Goal: Task Accomplishment & Management: Use online tool/utility

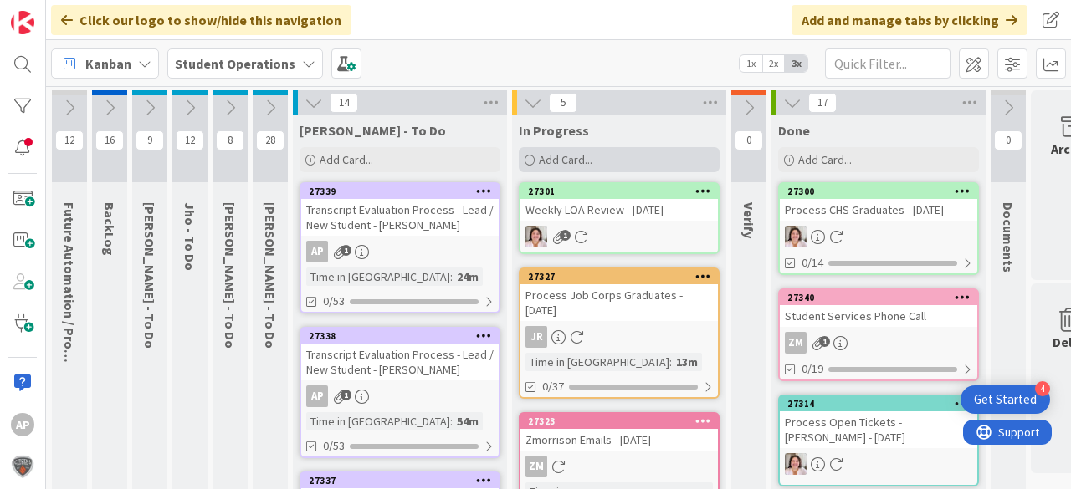
drag, startPoint x: 635, startPoint y: 177, endPoint x: 626, endPoint y: 157, distance: 21.3
click at [626, 157] on div "Add Card..." at bounding box center [619, 159] width 201 height 25
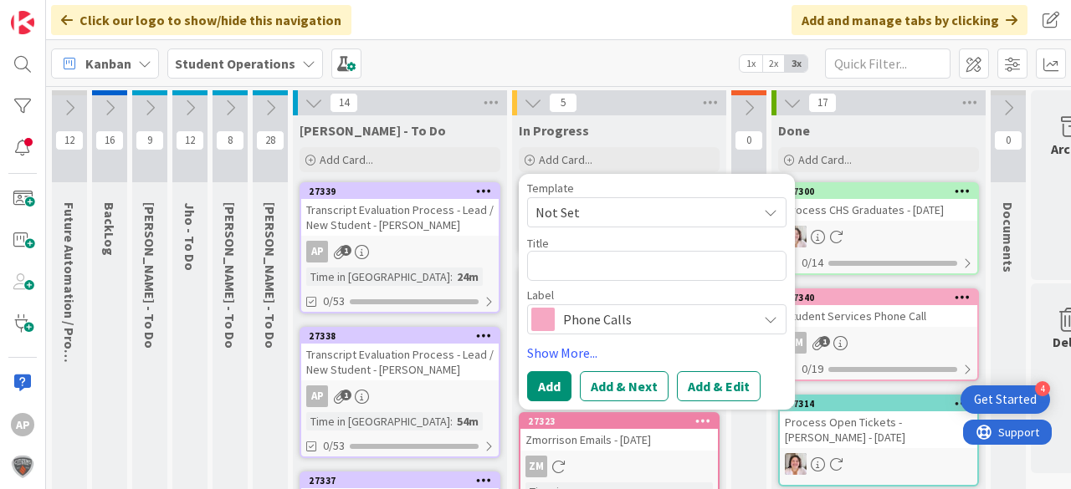
click at [596, 220] on span "Not Set" at bounding box center [639, 213] width 209 height 22
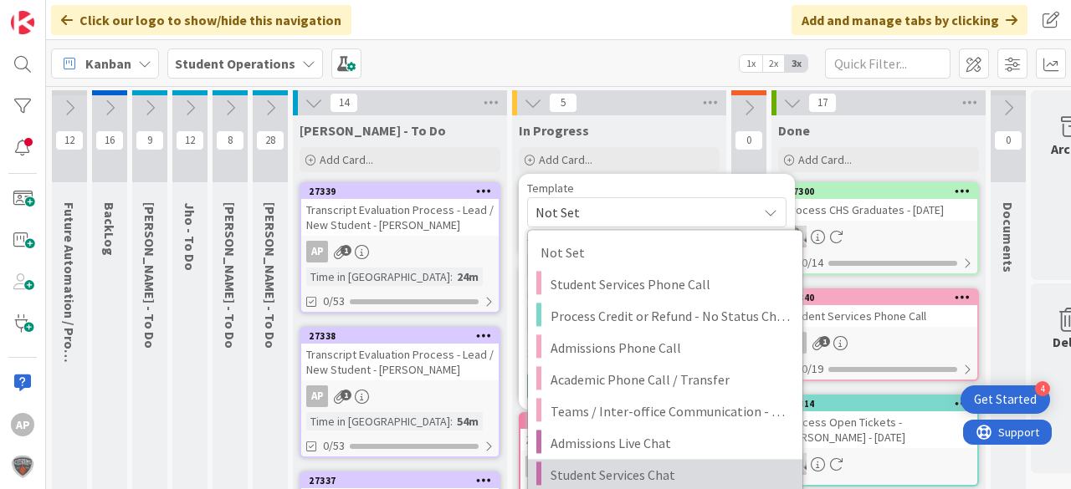
scroll to position [134, 0]
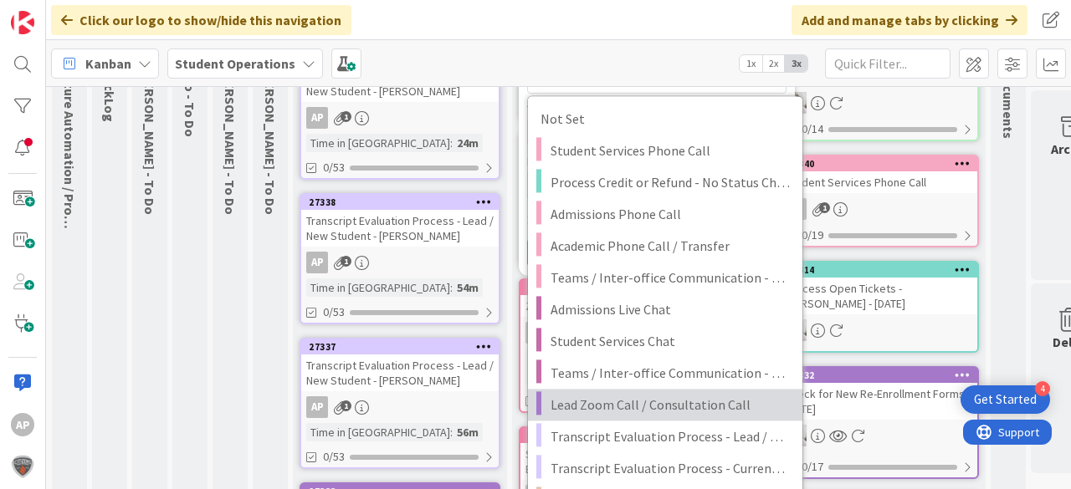
click at [714, 407] on span "Lead Zoom Call / Consultation Call" at bounding box center [669, 405] width 239 height 22
type textarea "x"
type textarea "Lead Zoom Call / Consultation Call"
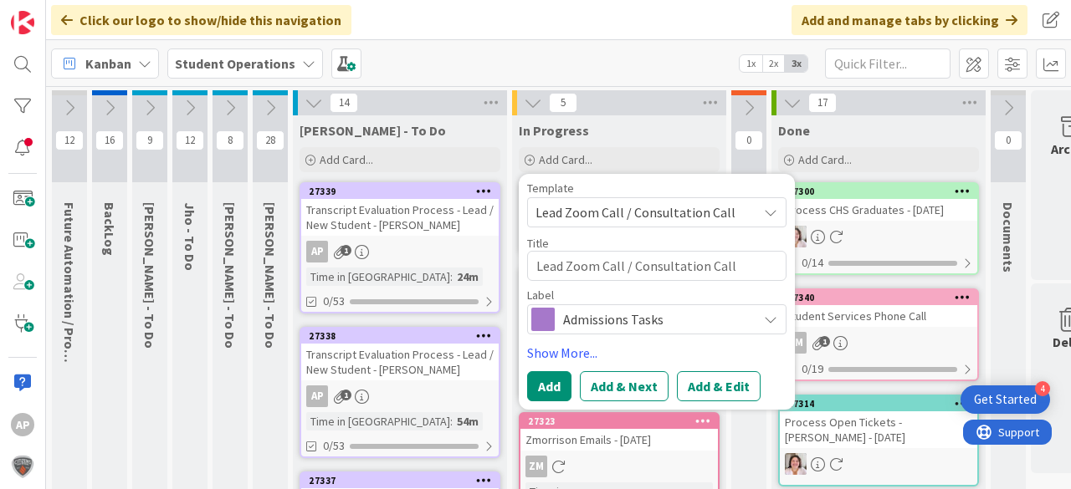
scroll to position [0, 0]
click at [750, 262] on textarea "Lead Zoom Call / Consultation Call" at bounding box center [656, 266] width 259 height 30
type textarea "x"
type textarea "Lead Zoom Call / Consultation Call"
type textarea "x"
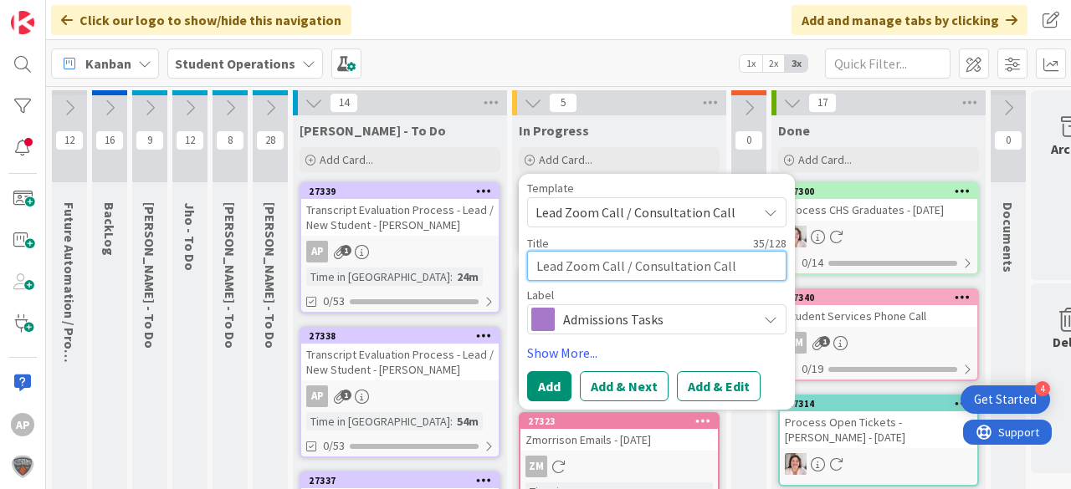
type textarea "Lead Zoom Call / Consultation Call -"
type textarea "x"
type textarea "Lead Zoom Call / Consultation Call - J"
type textarea "x"
type textarea "Lead Zoom Call / Consultation Call - Ju"
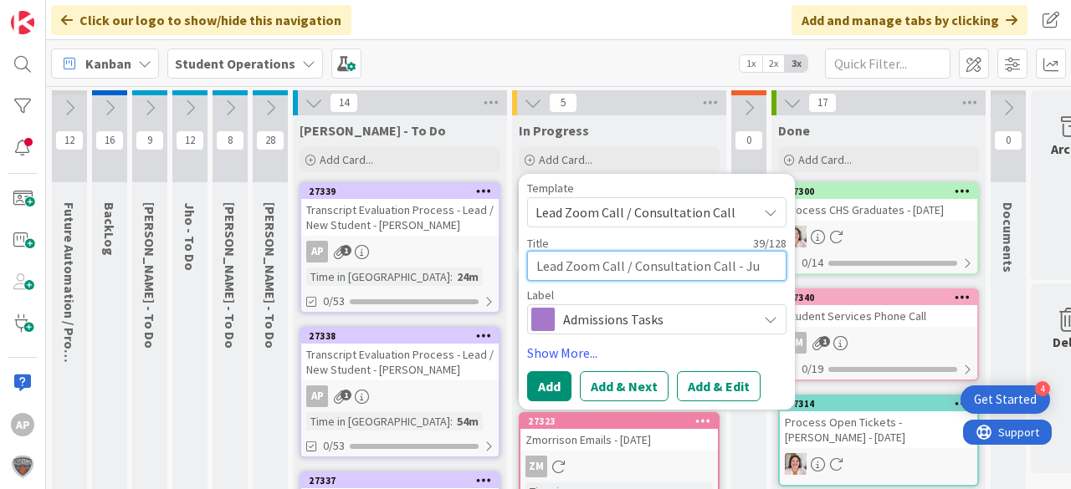
type textarea "x"
type textarea "Lead Zoom Call / Consultation Call - [DATE]"
type textarea "x"
type textarea "Lead Zoom Call / Consultation Call - Juli"
type textarea "x"
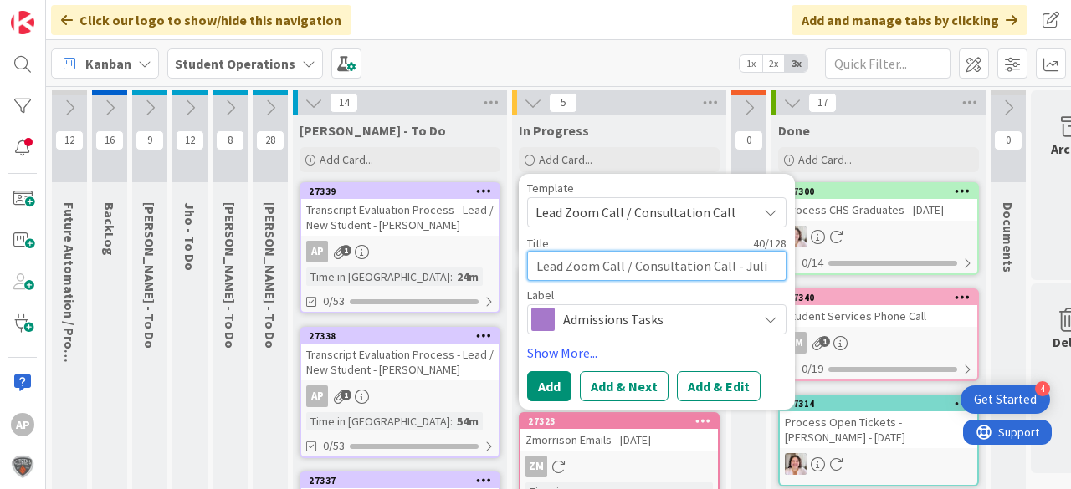
type textarea "Lead Zoom Call / Consultation Call - [PERSON_NAME]"
type textarea "x"
type textarea "Lead Zoom Call / Consultation Call - Julian"
type textarea "x"
type textarea "Lead Zoom Call / Consultation Call - [PERSON_NAME]"
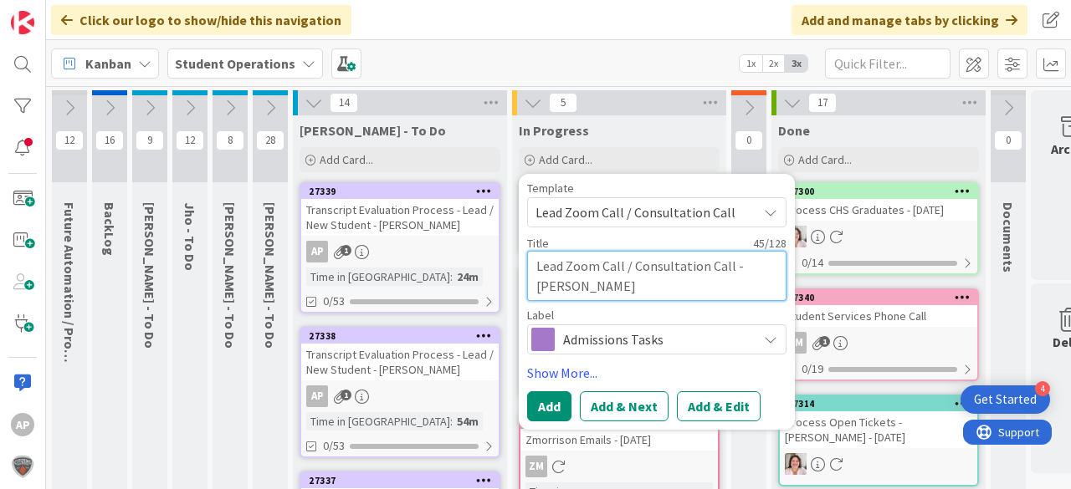
type textarea "x"
type textarea "Lead Zoom Call / Consultation Call - [PERSON_NAME]"
type textarea "x"
type textarea "Lead Zoom Call / Consultation Call - [PERSON_NAME]"
type textarea "x"
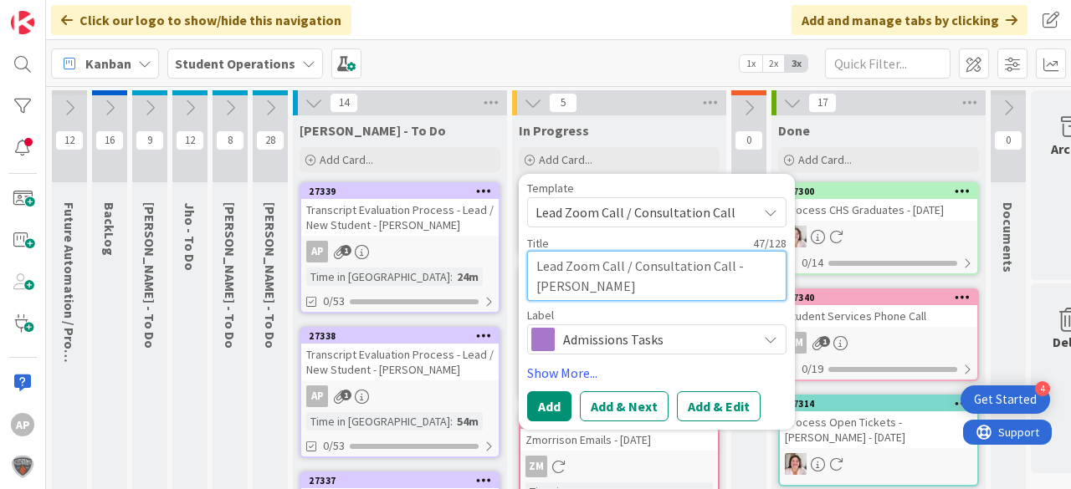
type textarea "Lead Zoom Call / Consultation Call - [PERSON_NAME]"
type textarea "x"
type textarea "Lead Zoom Call / Consultation Call - [PERSON_NAME]"
type textarea "x"
type textarea "Lead Zoom Call / Consultation Call - [PERSON_NAME]"
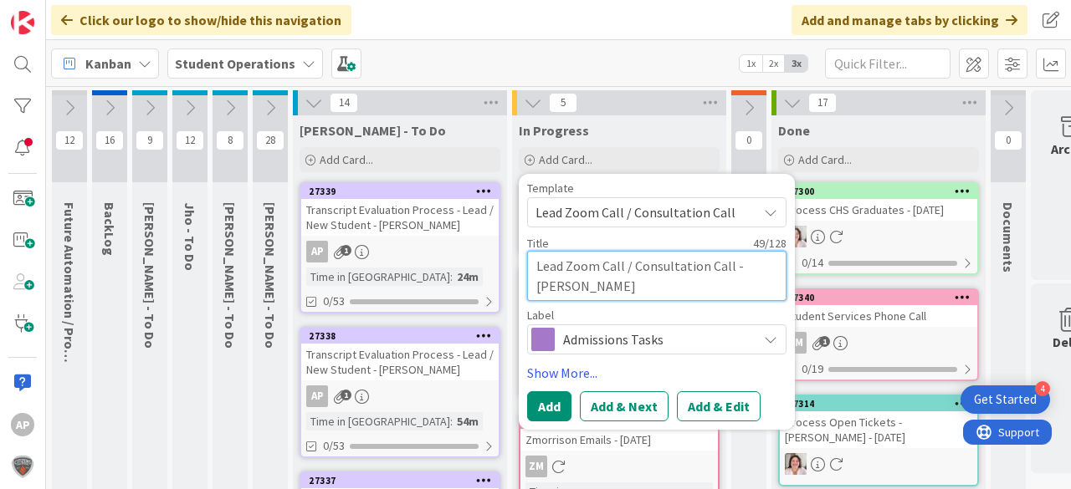
type textarea "x"
type textarea "Lead Zoom Call / Consultation Call - [PERSON_NAME]"
type textarea "x"
type textarea "Lead Zoom Call / Consultation Call - [PERSON_NAME]"
type textarea "x"
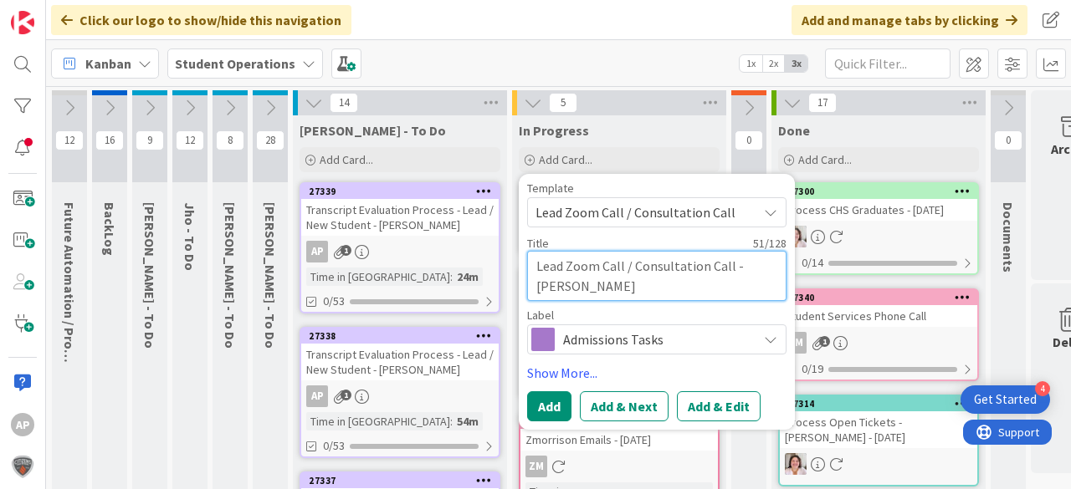
type textarea "Lead Zoom Call / Consultation Call - [PERSON_NAME]"
type textarea "x"
type textarea "Lead Zoom Call / Consultation Call - [PERSON_NAME]'"
type textarea "x"
type textarea "Lead Zoom Call / Consultation Call - [PERSON_NAME]"
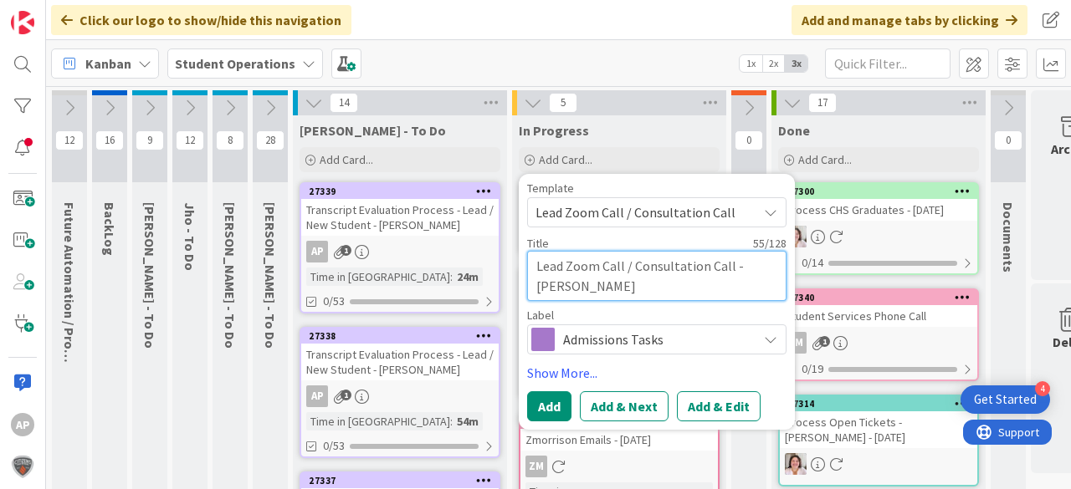
type textarea "x"
type textarea "Lead Zoom Call / Consultation Call - [PERSON_NAME]"
type textarea "x"
type textarea "Lead Zoom Call / Consultation Call - [PERSON_NAME] M"
type textarea "x"
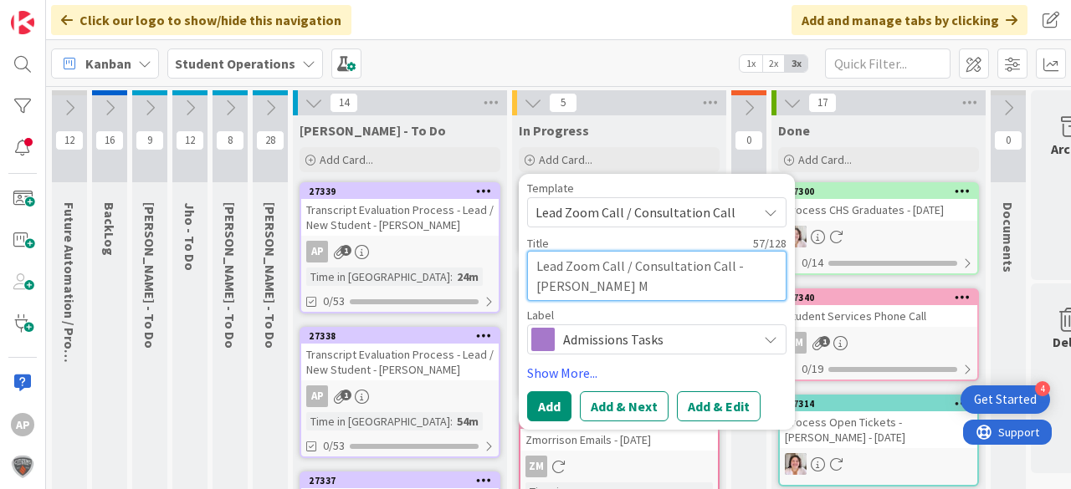
type textarea "Lead Zoom Call / Consultation Call - [PERSON_NAME] Mo"
type textarea "x"
type textarea "Lead Zoom Call / Consultation Call - [PERSON_NAME] Mom"
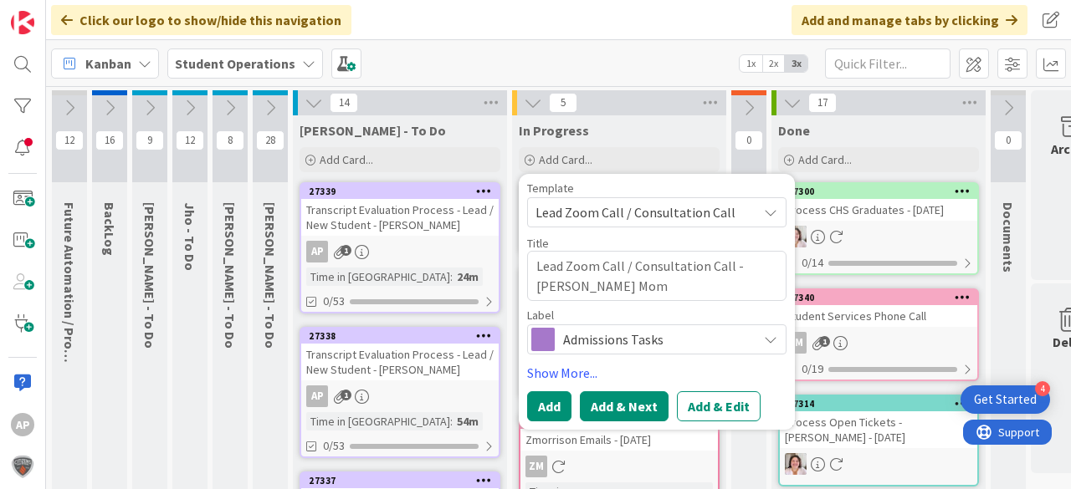
click at [580, 405] on button "Add & Next" at bounding box center [624, 407] width 89 height 30
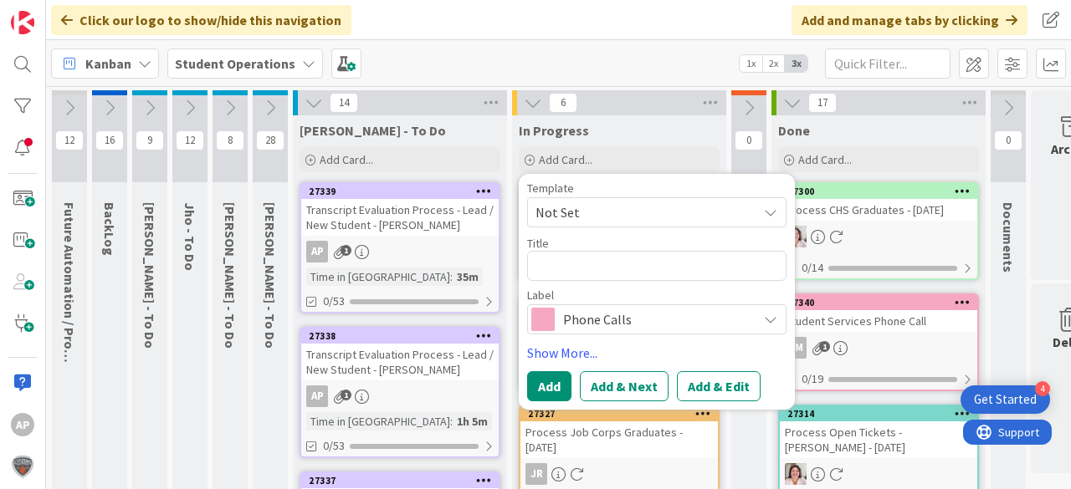
click at [690, 126] on div "In Progress" at bounding box center [619, 130] width 201 height 17
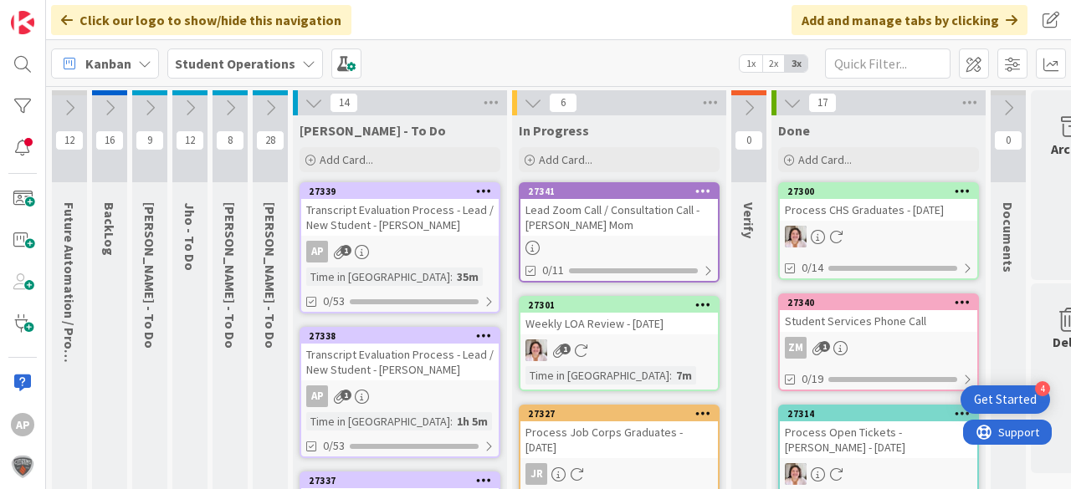
click at [592, 225] on div "Lead Zoom Call / Consultation Call - [PERSON_NAME] Mom" at bounding box center [618, 217] width 197 height 37
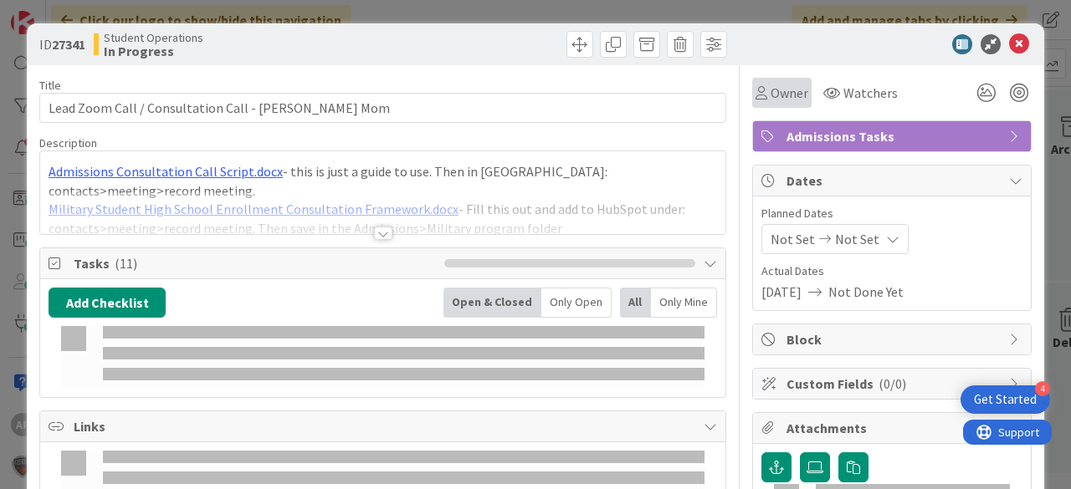
click at [771, 78] on div "Owner" at bounding box center [781, 93] width 59 height 30
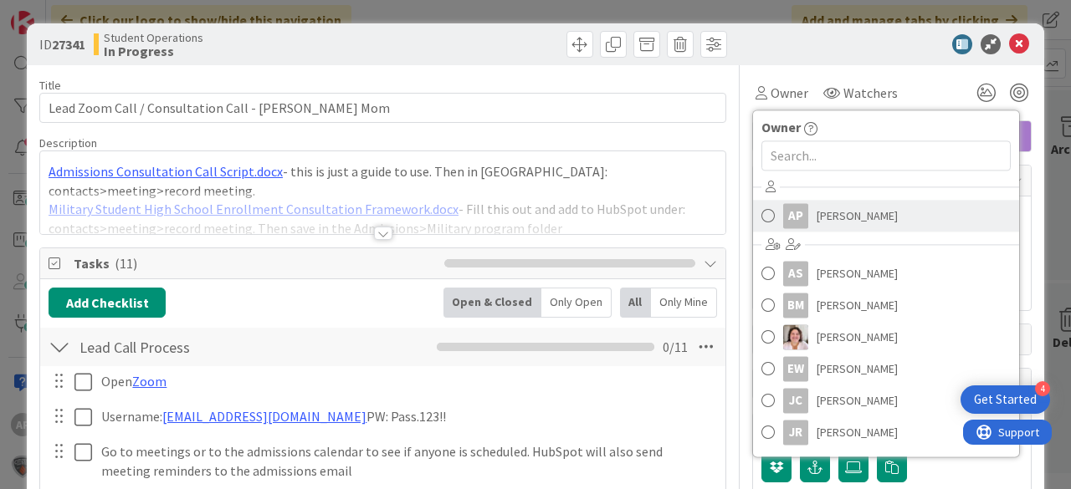
click at [835, 217] on span "[PERSON_NAME]" at bounding box center [857, 215] width 81 height 25
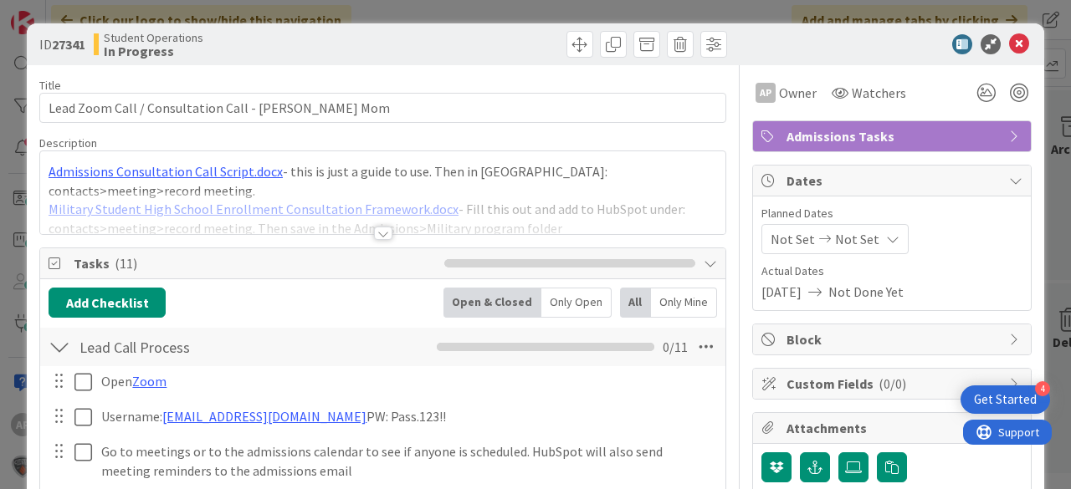
click at [1014, 44] on icon at bounding box center [1019, 44] width 20 height 20
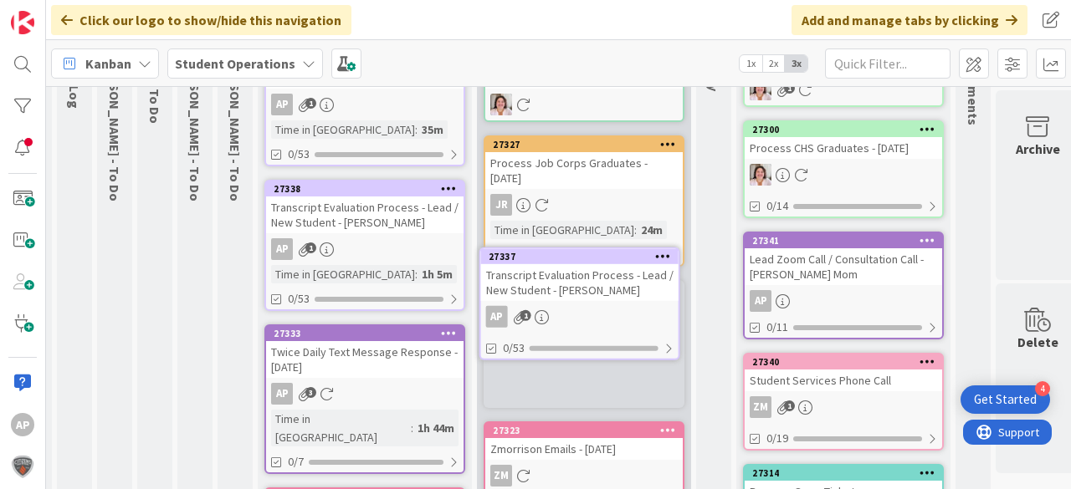
scroll to position [149, 35]
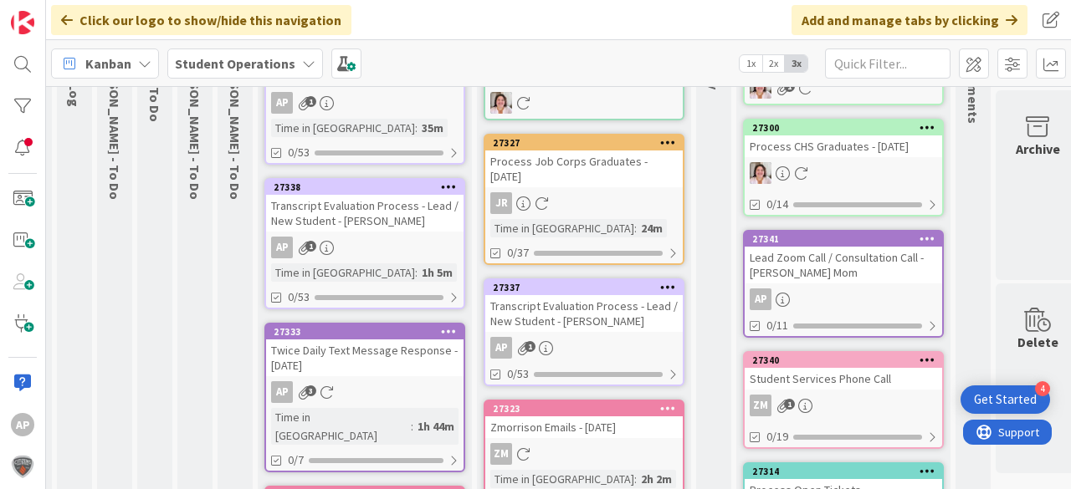
click at [866, 267] on div "Lead Zoom Call / Consultation Call - [PERSON_NAME] Mom" at bounding box center [843, 265] width 197 height 37
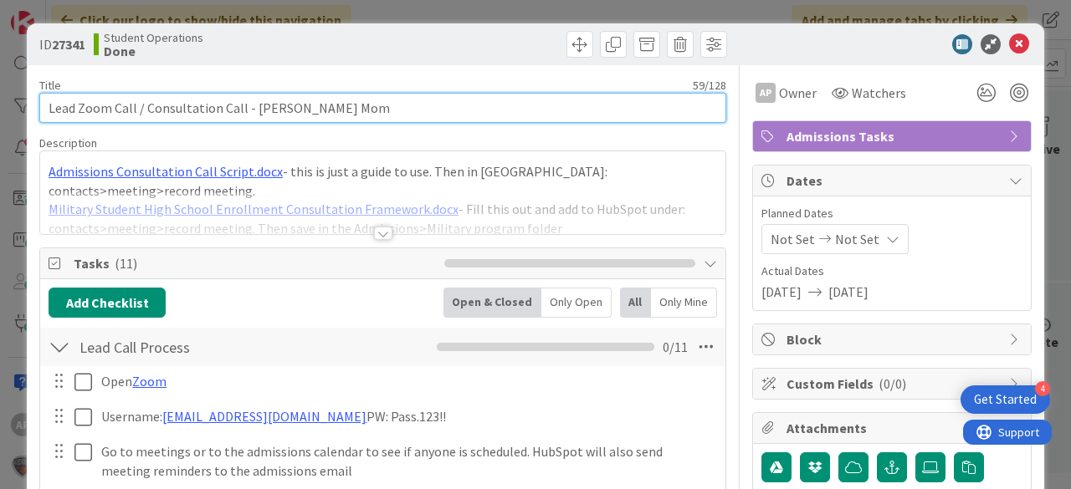
click at [479, 100] on input "Lead Zoom Call / Consultation Call - [PERSON_NAME] Mom" at bounding box center [382, 108] width 687 height 30
type input "Lead Zoom Call / Consultation Call - [PERSON_NAME] Mom (30 min)"
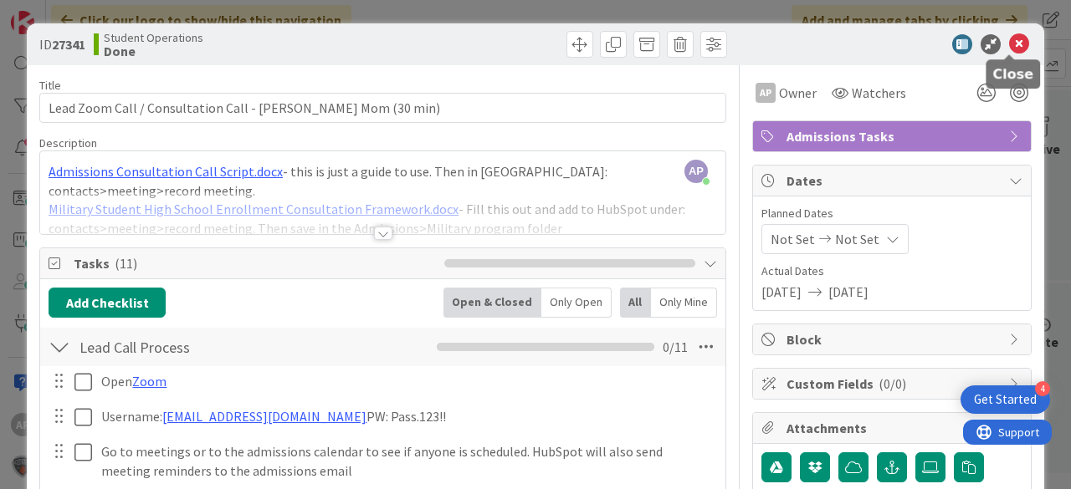
click at [1012, 45] on icon at bounding box center [1019, 44] width 20 height 20
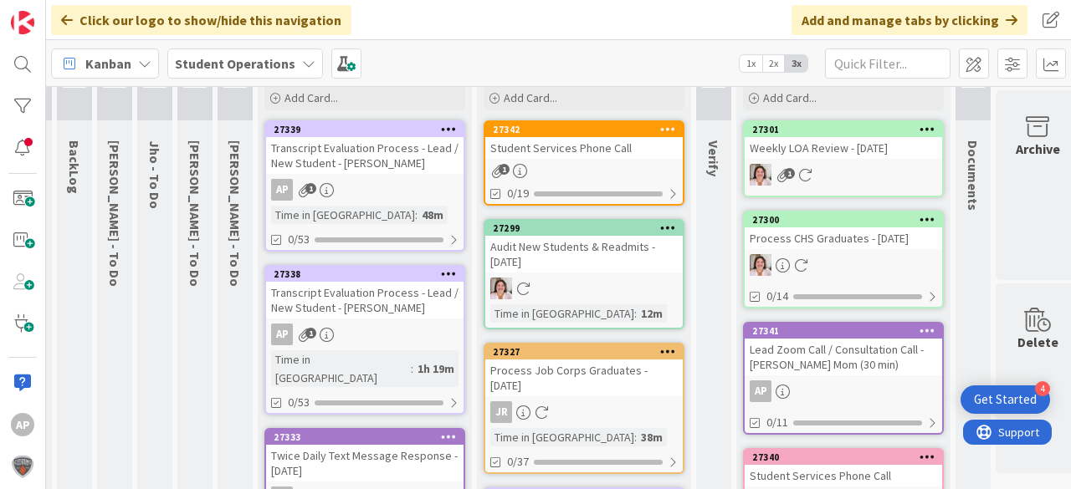
scroll to position [0, 35]
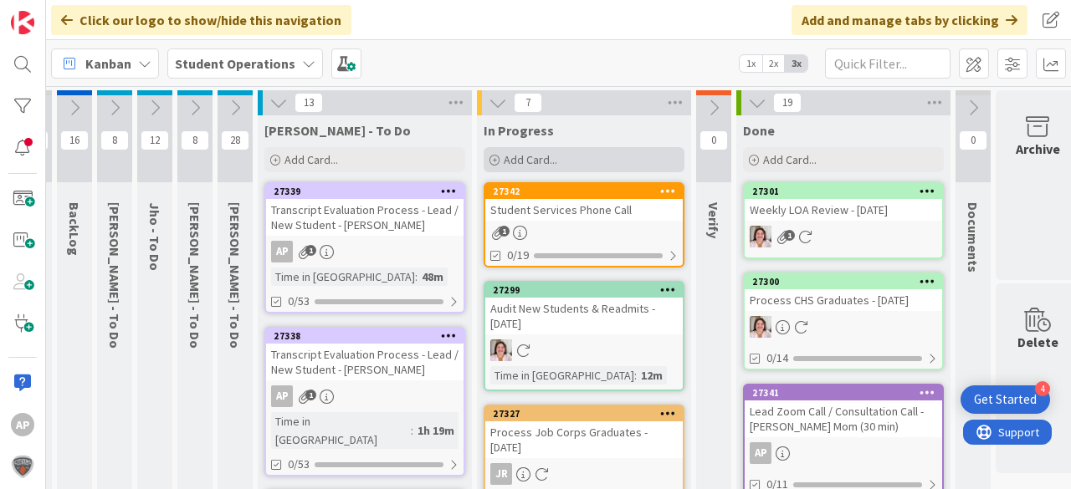
click at [632, 162] on div "Add Card..." at bounding box center [584, 159] width 201 height 25
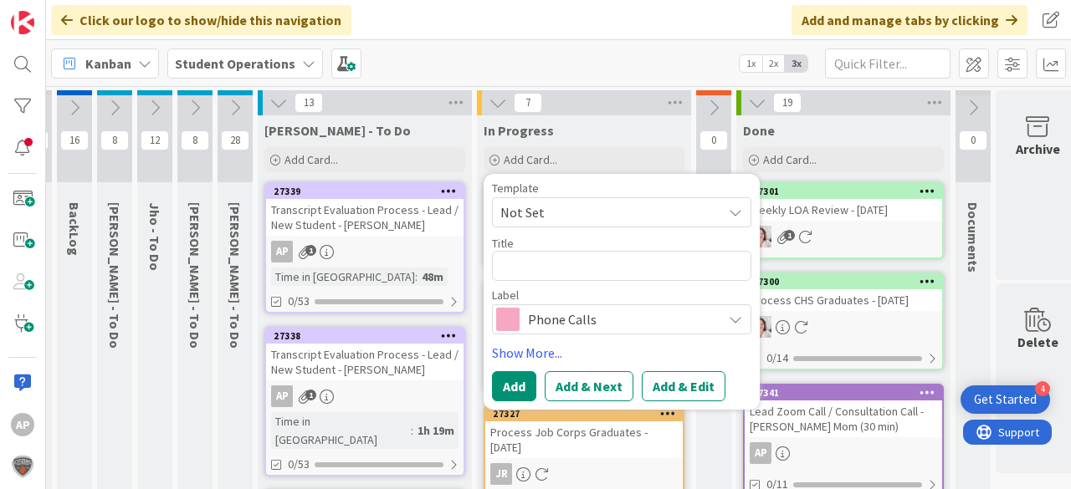
click at [638, 210] on span "Not Set" at bounding box center [604, 213] width 209 height 22
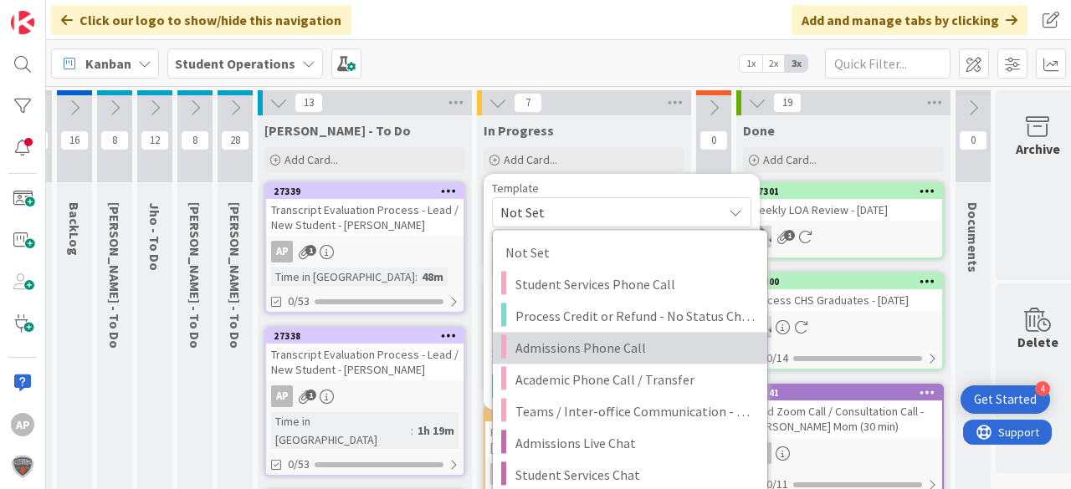
click at [632, 351] on span "Admissions Phone Call" at bounding box center [634, 348] width 239 height 22
type textarea "x"
type textarea "Admissions Phone Call"
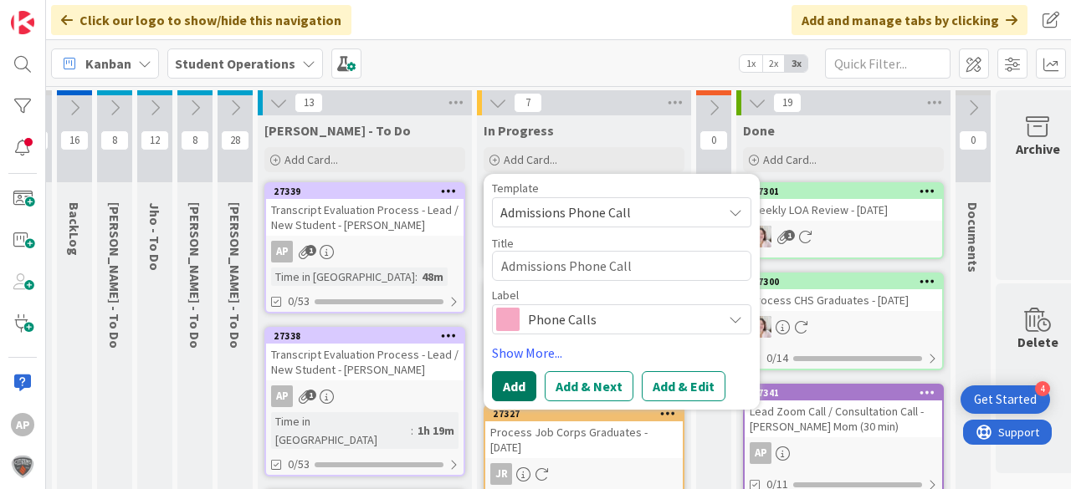
click at [507, 381] on button "Add" at bounding box center [514, 386] width 44 height 30
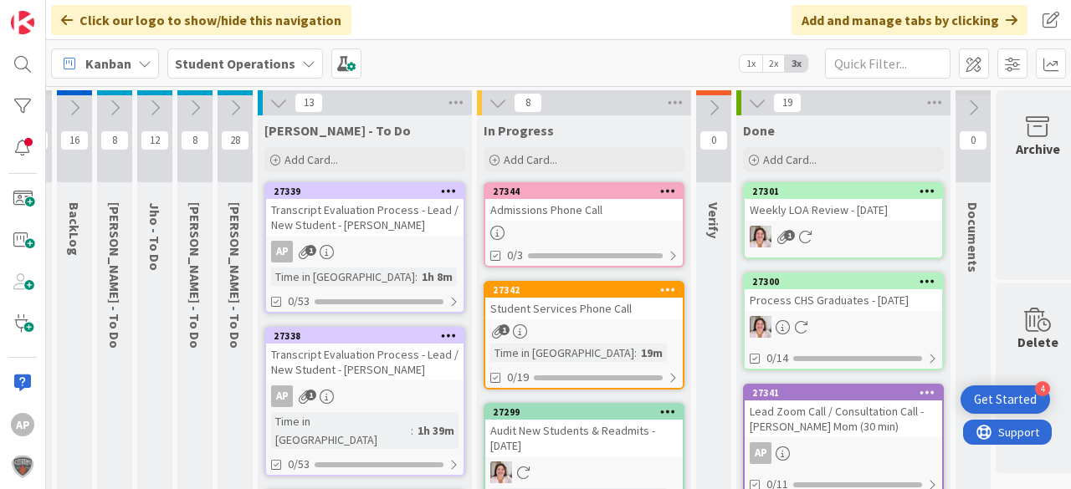
click at [622, 214] on div "Admissions Phone Call" at bounding box center [583, 210] width 197 height 22
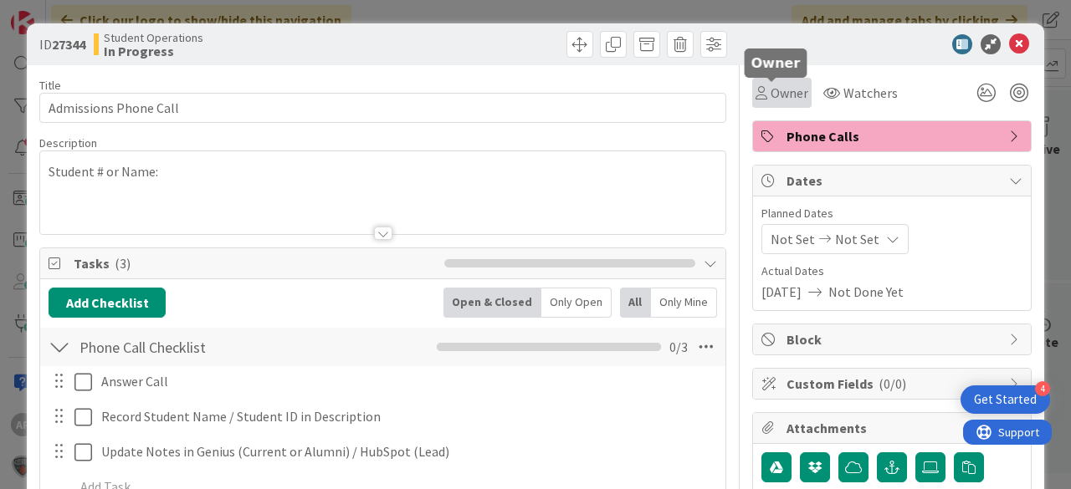
click at [771, 97] on span "Owner" at bounding box center [789, 93] width 38 height 20
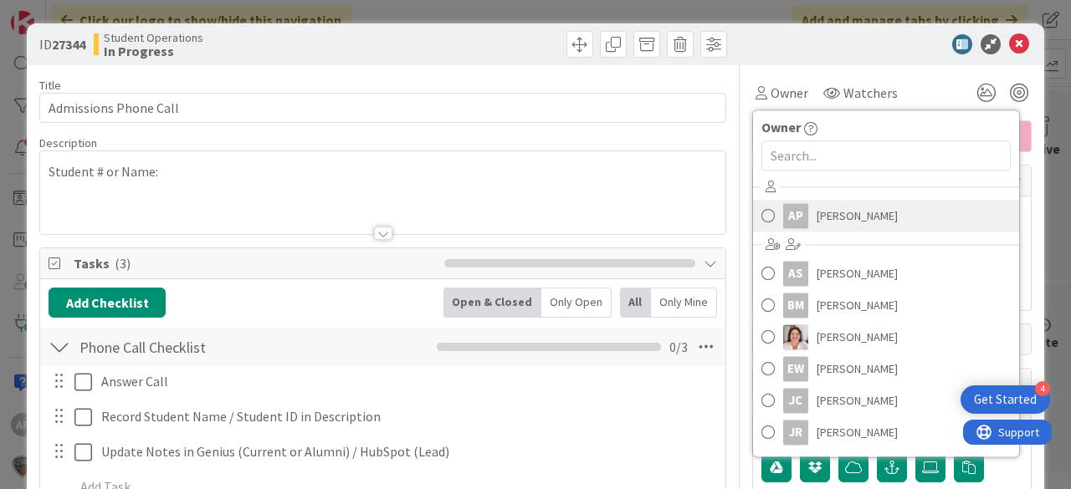
click at [852, 214] on span "[PERSON_NAME]" at bounding box center [857, 215] width 81 height 25
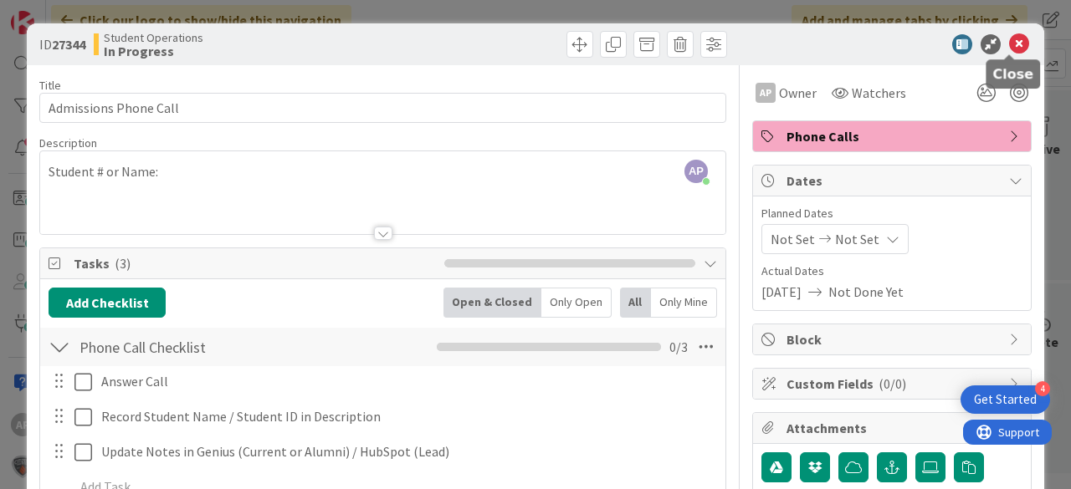
click at [1011, 43] on icon at bounding box center [1019, 44] width 20 height 20
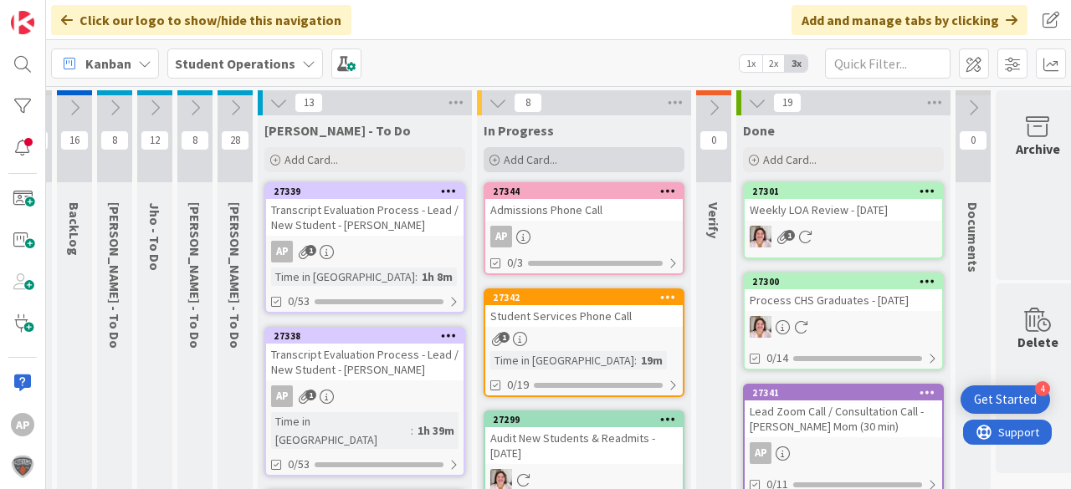
click at [522, 159] on span "Add Card..." at bounding box center [531, 159] width 54 height 15
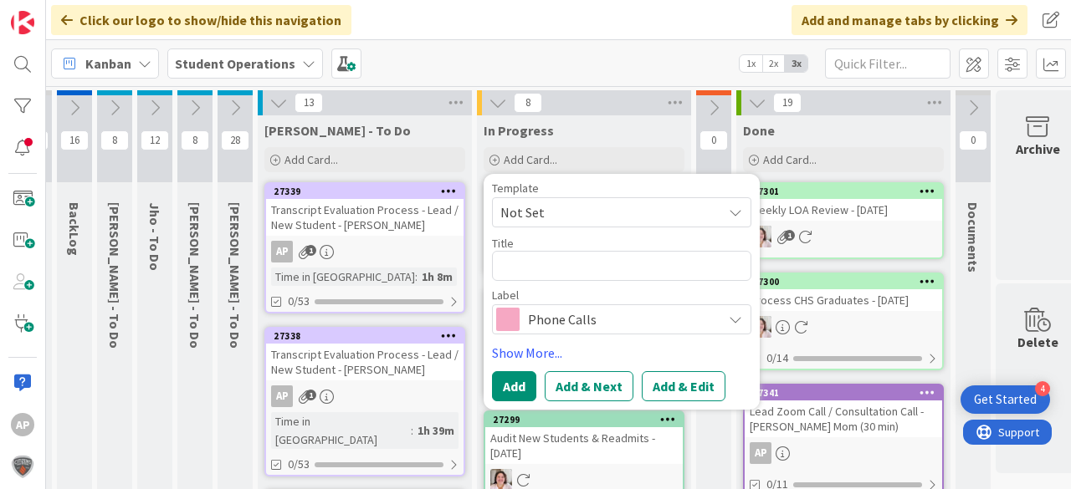
click at [567, 212] on span "Not Set" at bounding box center [604, 213] width 209 height 22
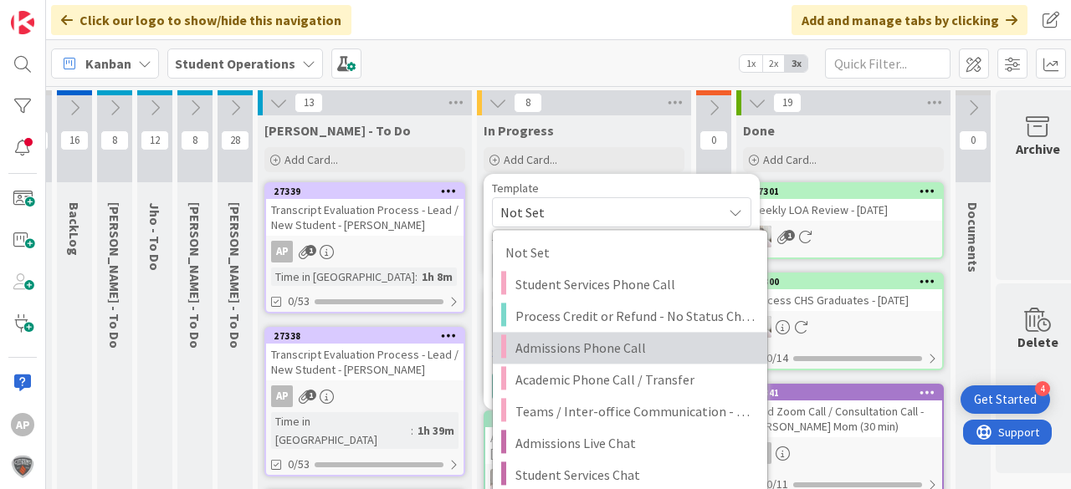
click at [629, 337] on span "Admissions Phone Call" at bounding box center [634, 348] width 239 height 22
type textarea "x"
type textarea "Admissions Phone Call"
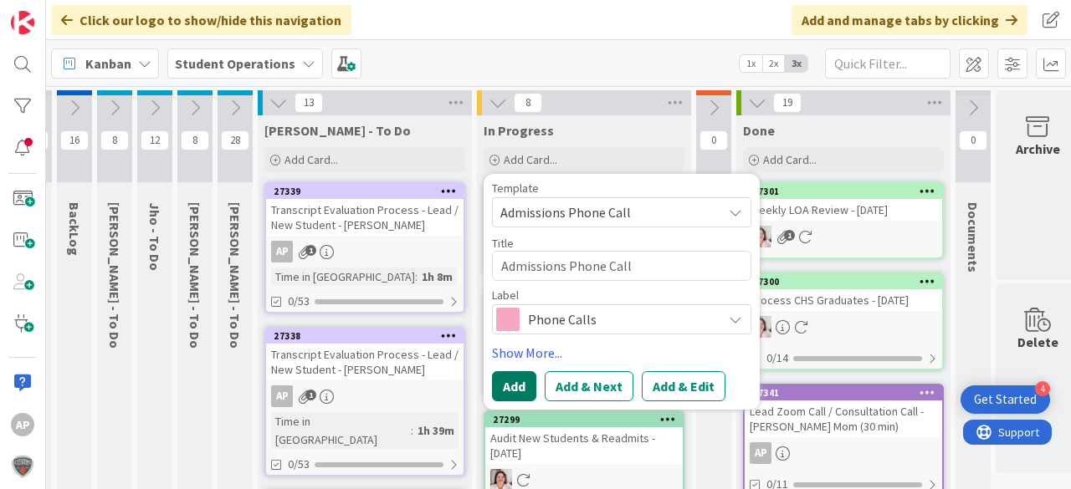
click at [516, 376] on button "Add" at bounding box center [514, 386] width 44 height 30
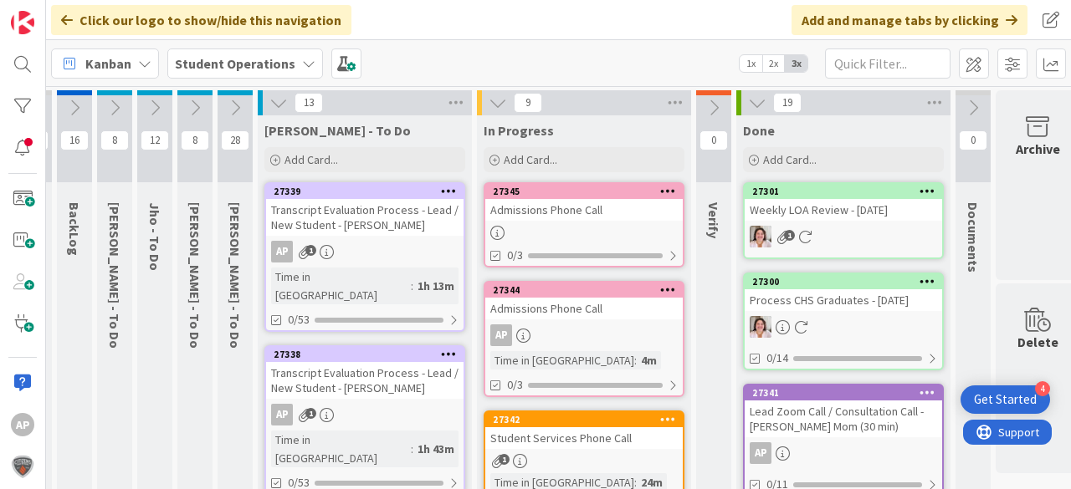
click at [614, 208] on div "Admissions Phone Call" at bounding box center [583, 210] width 197 height 22
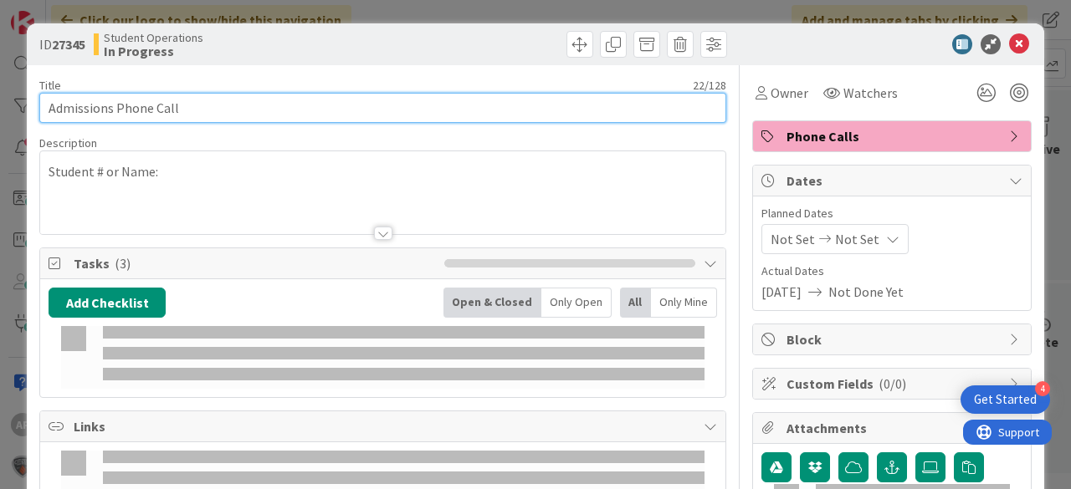
click at [362, 107] on input "Admissions Phone Call" at bounding box center [382, 108] width 687 height 30
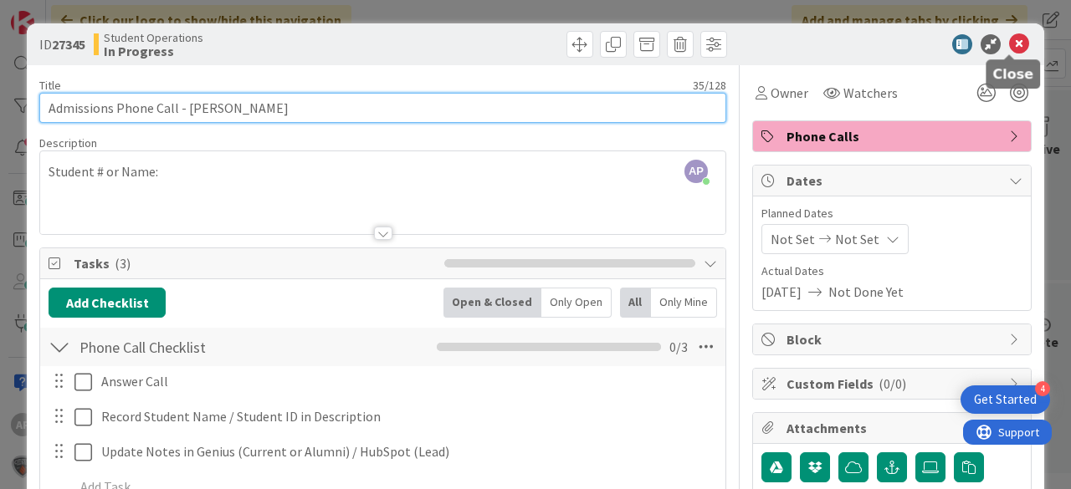
type input "Admissions Phone Call - [PERSON_NAME]"
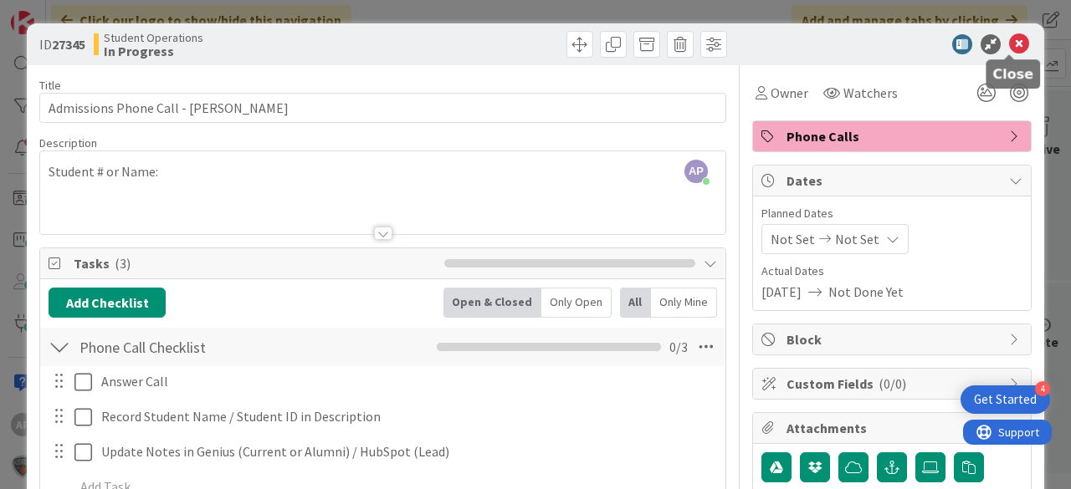
click at [1016, 40] on icon at bounding box center [1019, 44] width 20 height 20
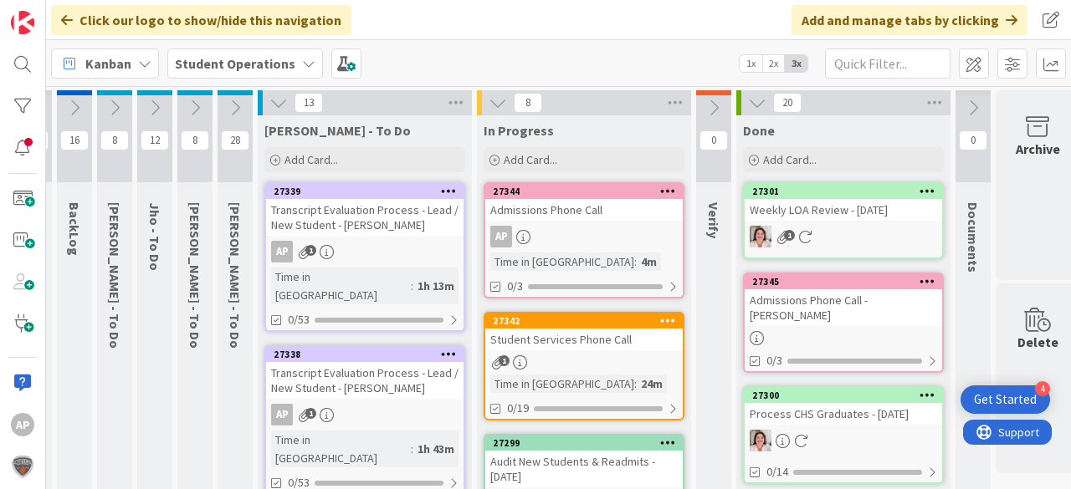
scroll to position [10, 50]
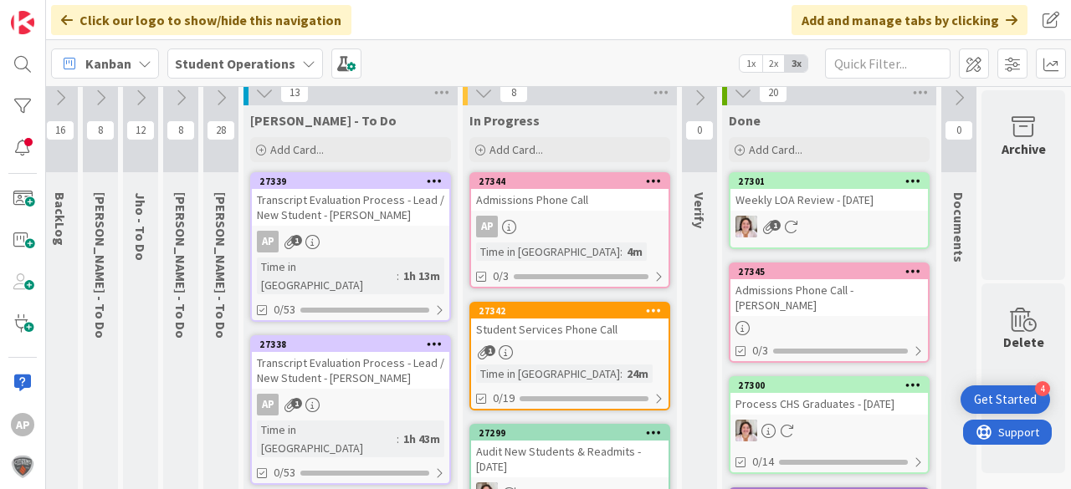
click at [586, 223] on div "AP" at bounding box center [569, 227] width 197 height 22
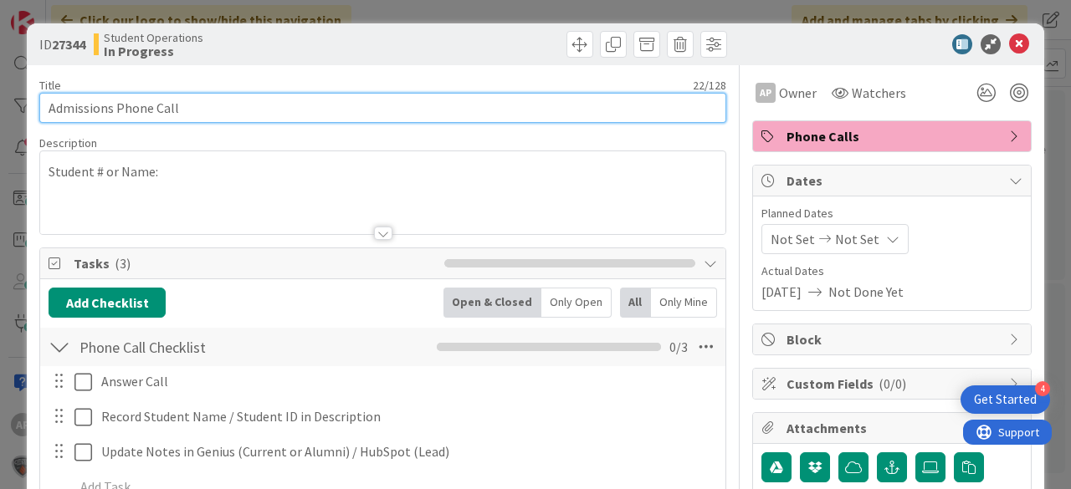
click at [393, 99] on input "Admissions Phone Call" at bounding box center [382, 108] width 687 height 30
click at [341, 113] on input "Admissions Phone Call" at bounding box center [382, 108] width 687 height 30
type input "Admissions Phone Call - [PERSON_NAME]"
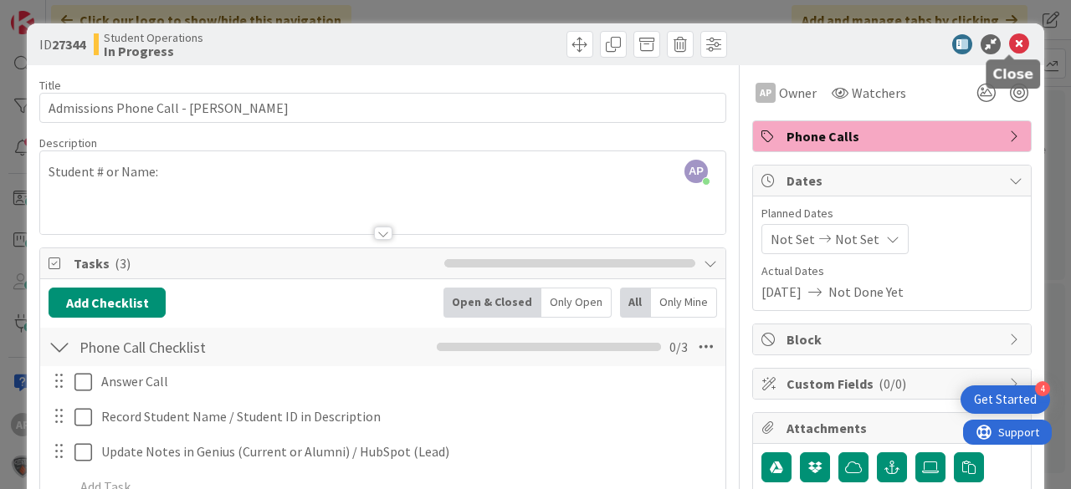
click at [1009, 46] on icon at bounding box center [1019, 44] width 20 height 20
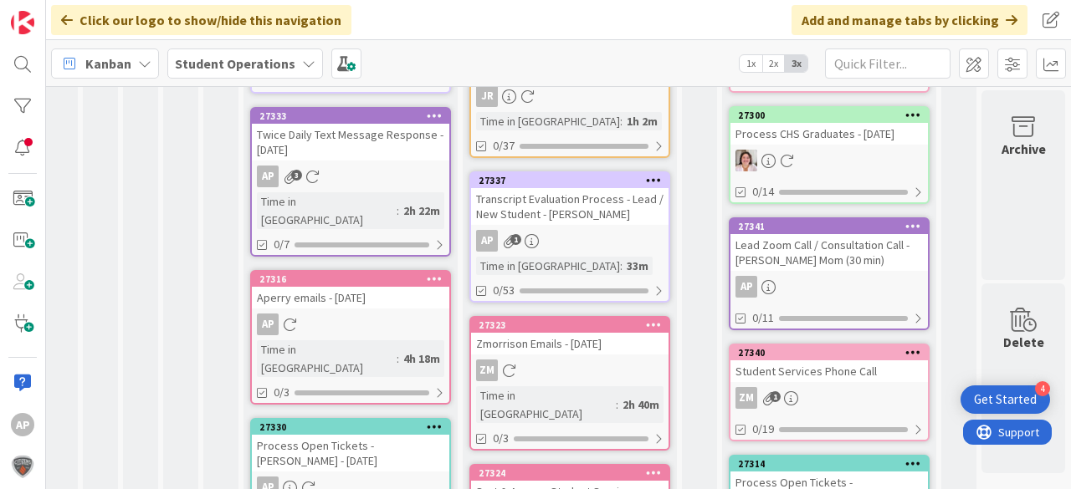
scroll to position [0, 50]
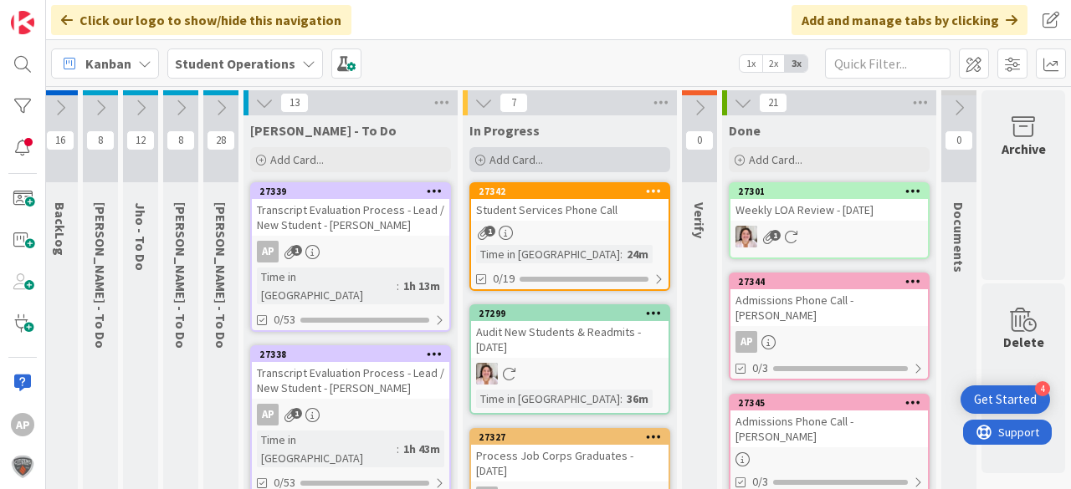
click at [551, 163] on div "Add Card..." at bounding box center [569, 159] width 201 height 25
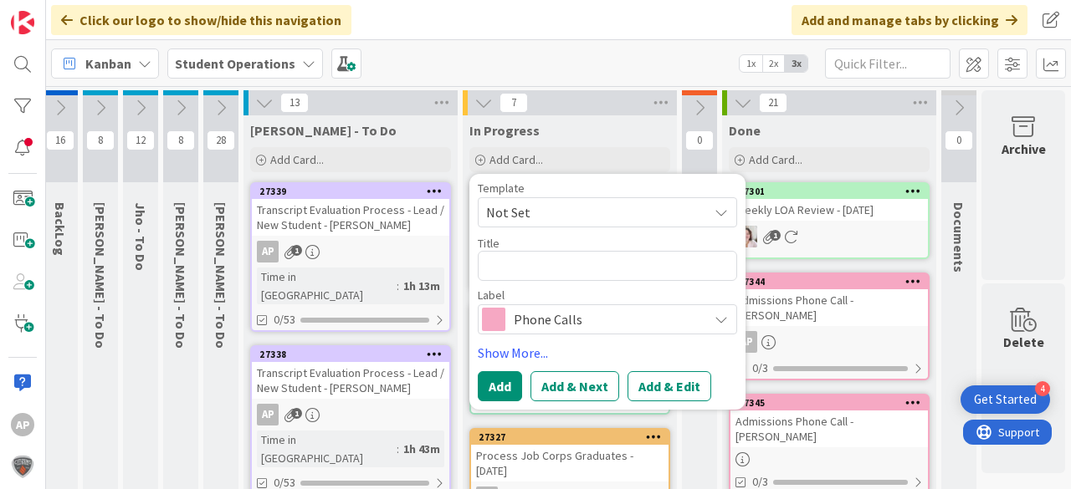
click at [549, 228] on div "Template Not Set Not Set Student Services Phone Call Process Credit or Refund -…" at bounding box center [607, 258] width 259 height 152
click at [545, 211] on span "Not Set" at bounding box center [590, 213] width 209 height 22
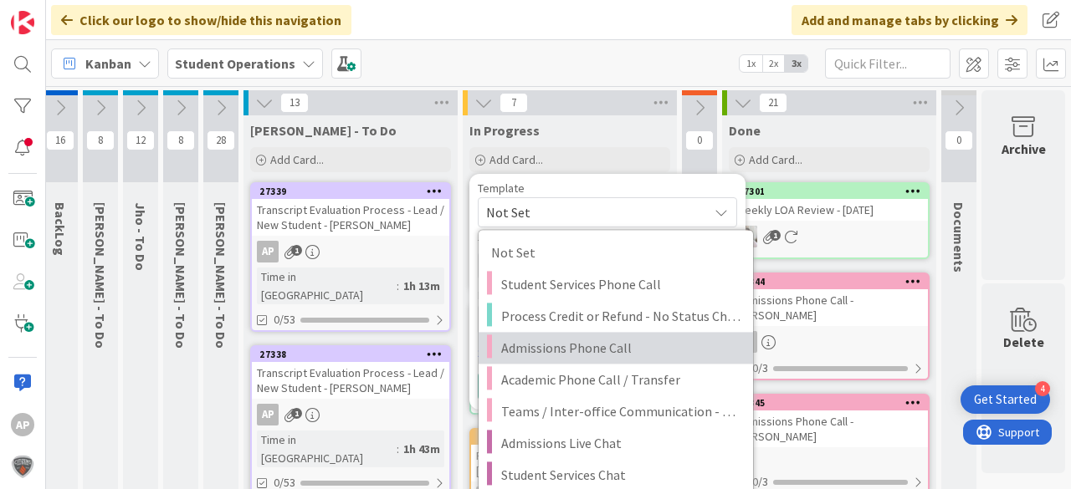
click at [632, 347] on span "Admissions Phone Call" at bounding box center [620, 348] width 239 height 22
type textarea "x"
type textarea "Admissions Phone Call"
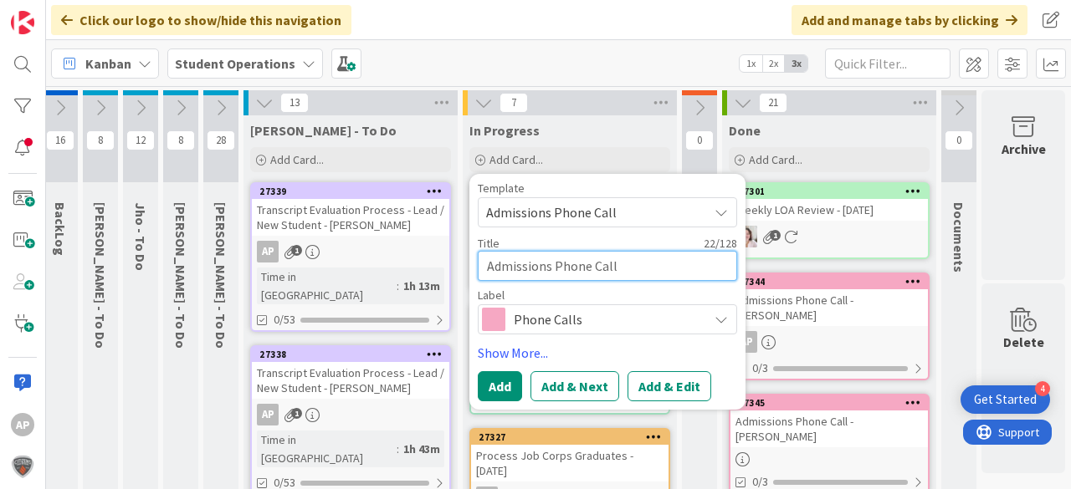
click at [638, 262] on textarea "Admissions Phone Call" at bounding box center [607, 266] width 259 height 30
type textarea "x"
type textarea "Admissions Phone Call 0"
type textarea "x"
type textarea "Admissions Phone Call"
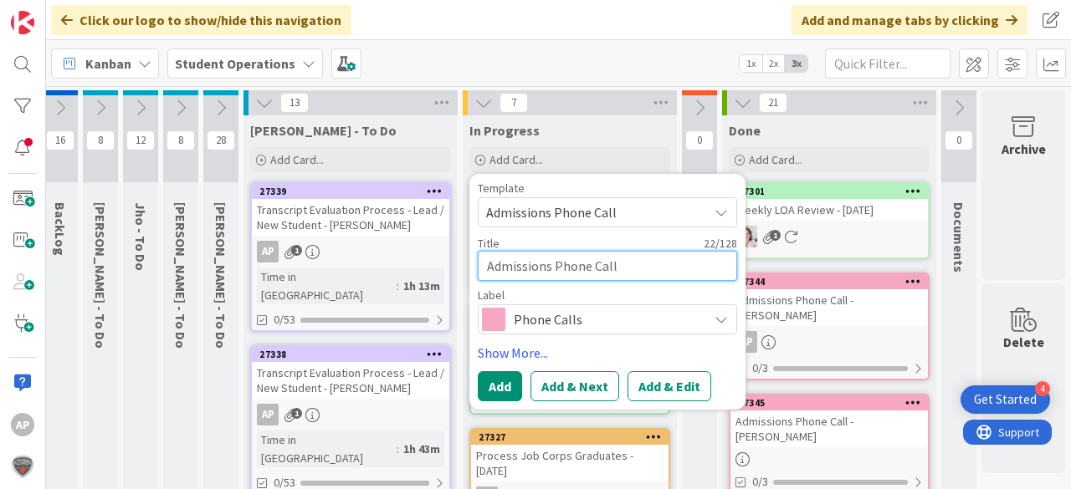
type textarea "x"
type textarea "Admissions Phone Call -"
type textarea "x"
type textarea "Admissions Phone Call -"
type textarea "x"
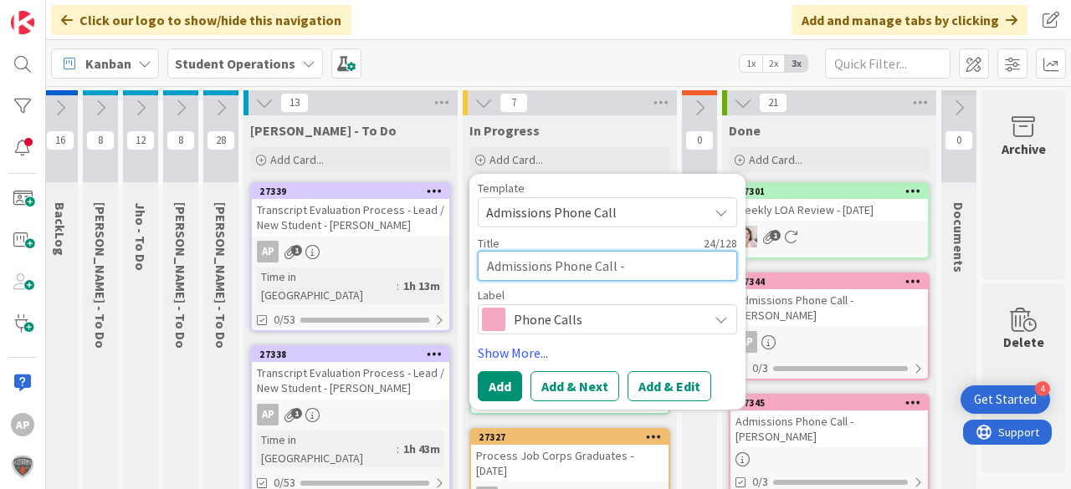
type textarea "Admissions Phone Call - M"
type textarea "x"
type textarea "Admissions Phone Call - Ma"
type textarea "x"
type textarea "Admissions Phone Call - Mar"
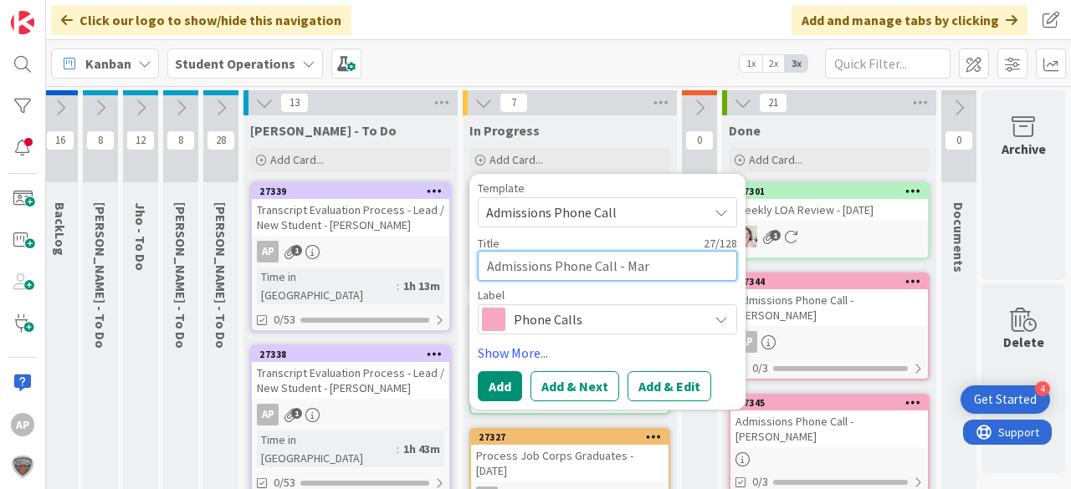
type textarea "x"
type textarea "Admissions Phone Call - Mari"
type textarea "x"
type textarea "Admissions Phone Call - Marin"
type textarea "x"
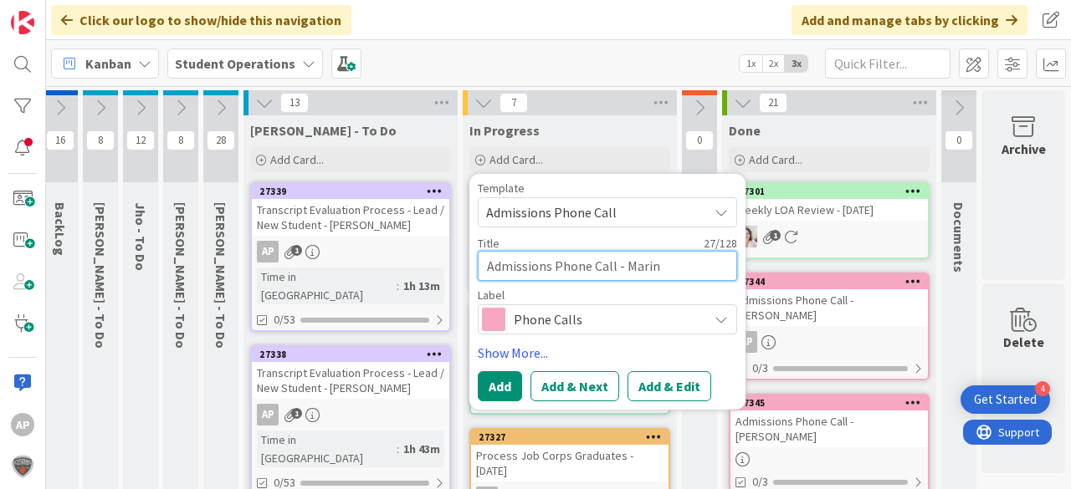
type textarea "Admissions Phone Call - Marina"
type textarea "x"
type textarea "Admissions Phone Call - Marina"
type textarea "x"
type textarea "Admissions Phone Call - [PERSON_NAME]"
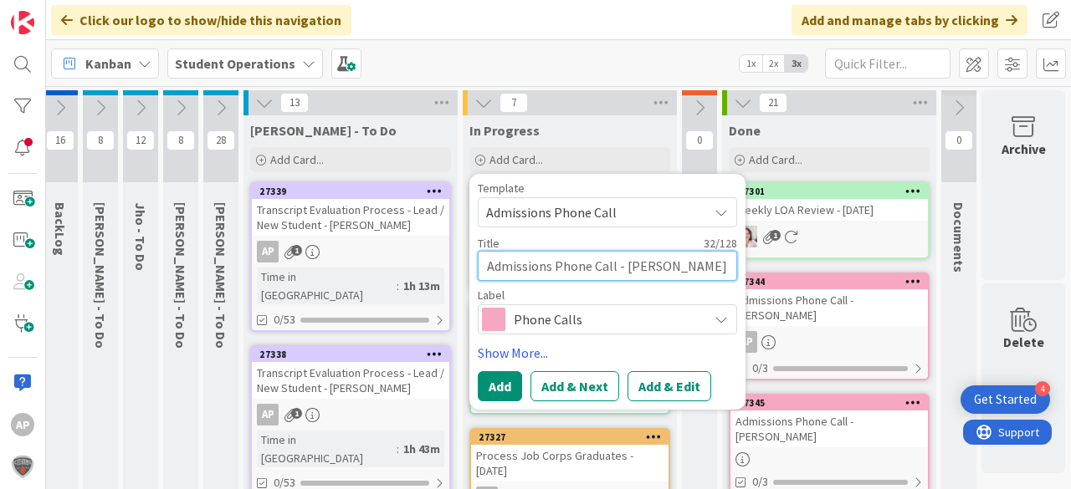
type textarea "x"
type textarea "Admissions Phone Call - Marina Sp"
type textarea "x"
type textarea "Admissions Phone Call - Marina Spe"
type textarea "x"
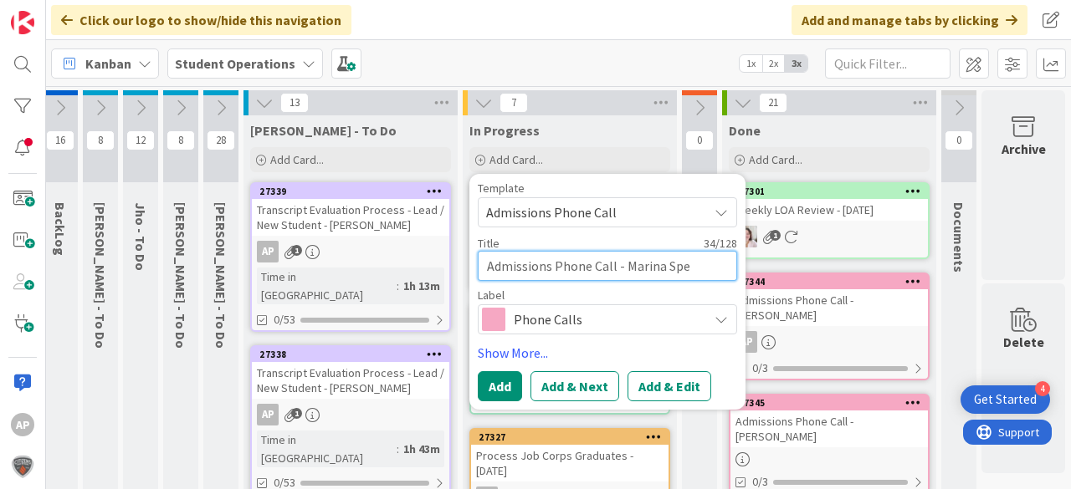
type textarea "Admissions Phone Call - [PERSON_NAME]"
type textarea "x"
type textarea "Admissions Phone Call - Marina Spekt"
type textarea "x"
type textarea "Admissions Phone Call - Marina Spekto"
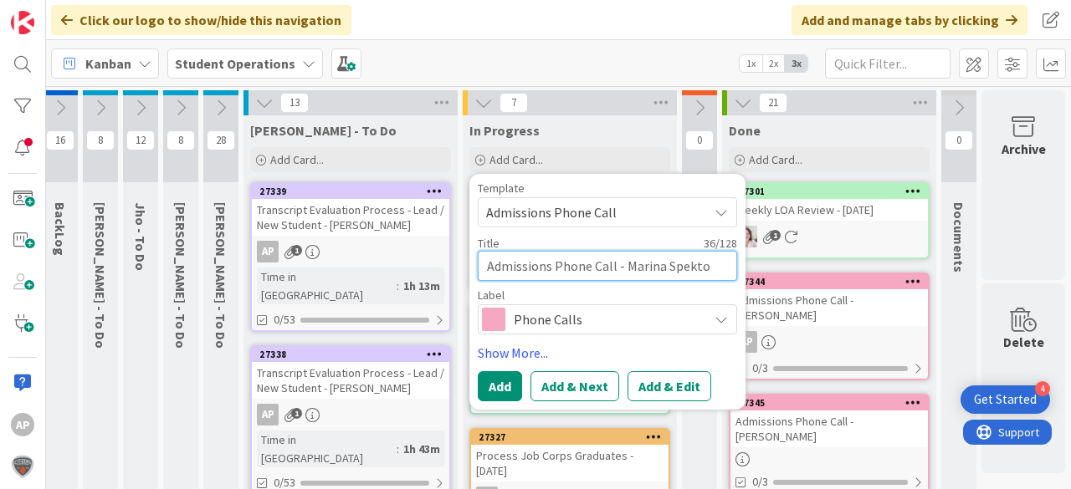
type textarea "x"
type textarea "Admissions Phone Call - [PERSON_NAME]"
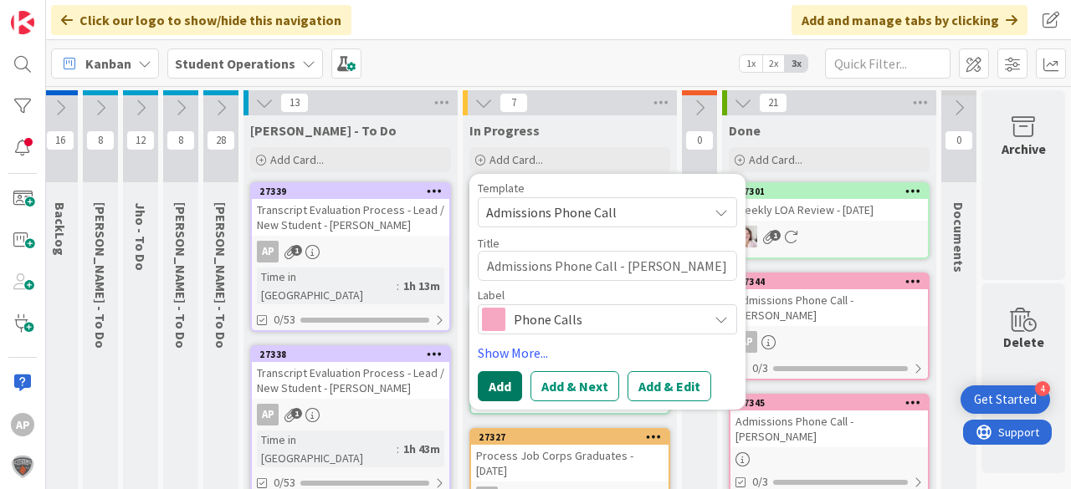
click at [504, 390] on button "Add" at bounding box center [500, 386] width 44 height 30
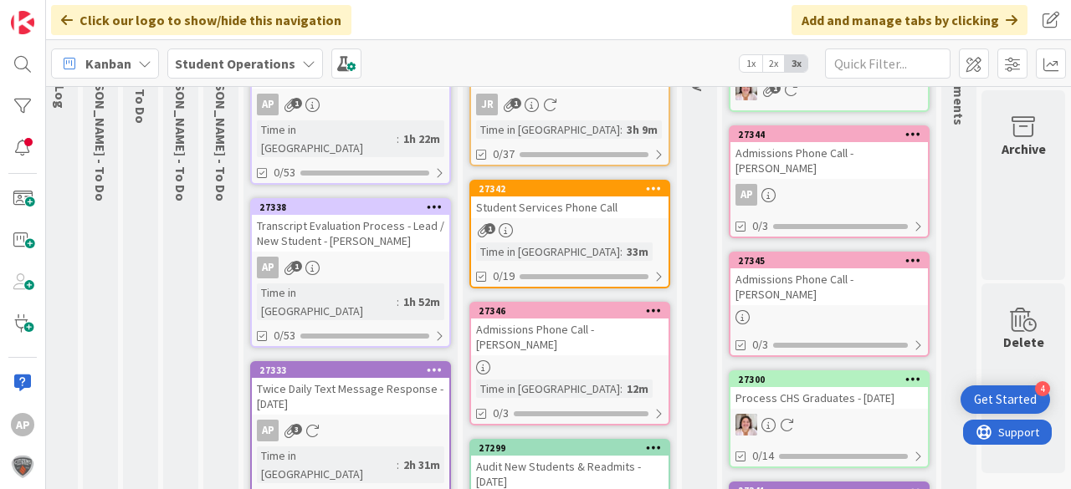
scroll to position [151, 50]
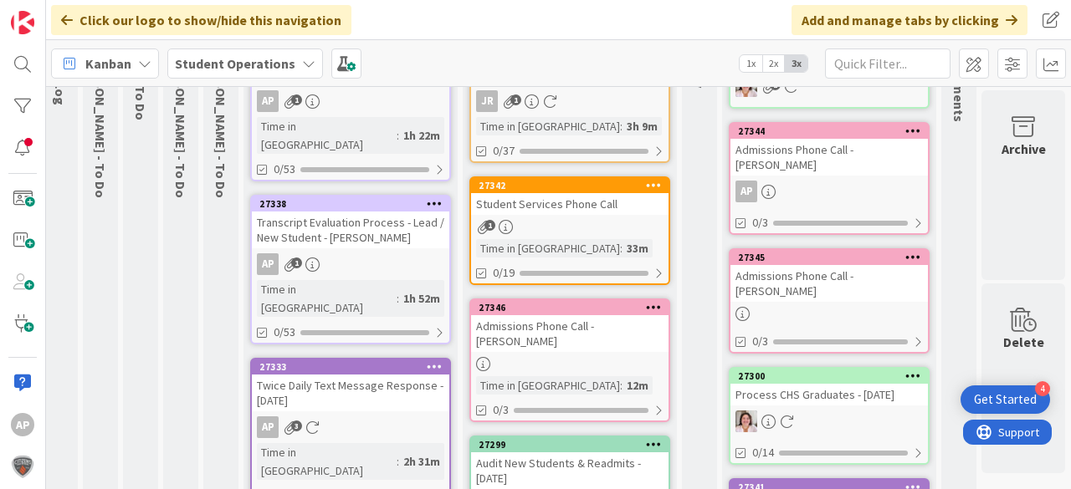
click at [576, 330] on div "Admissions Phone Call - [PERSON_NAME]" at bounding box center [569, 333] width 197 height 37
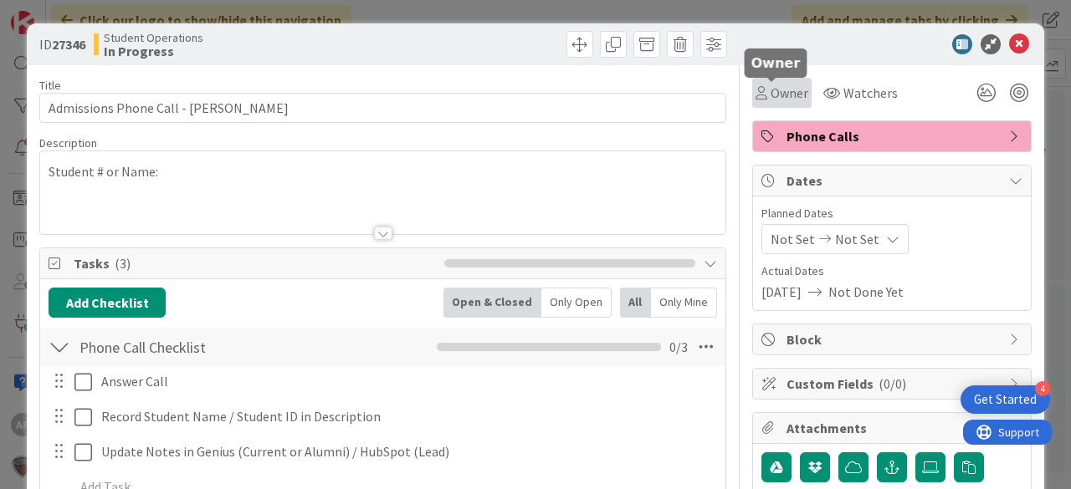
click at [770, 102] on span "Owner" at bounding box center [789, 93] width 38 height 20
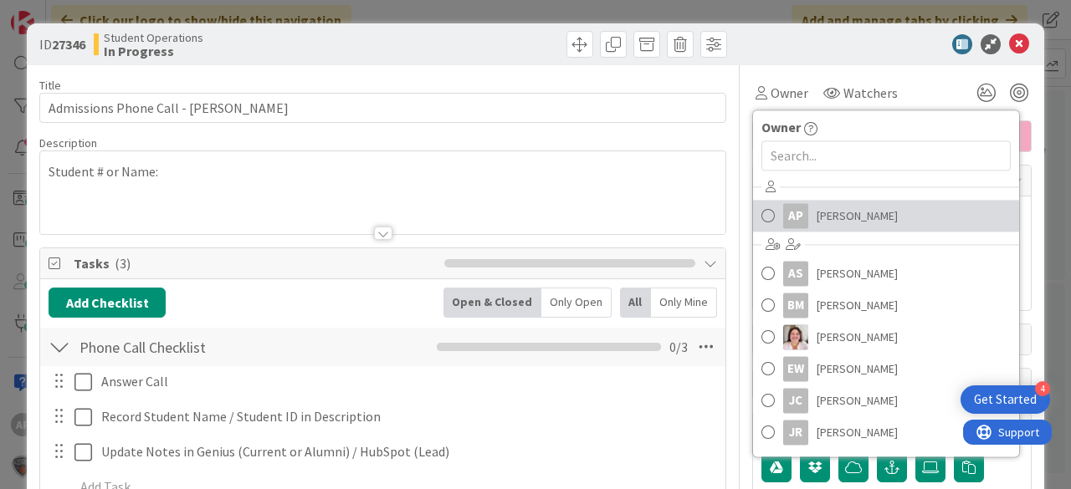
click at [824, 204] on span "[PERSON_NAME]" at bounding box center [857, 215] width 81 height 25
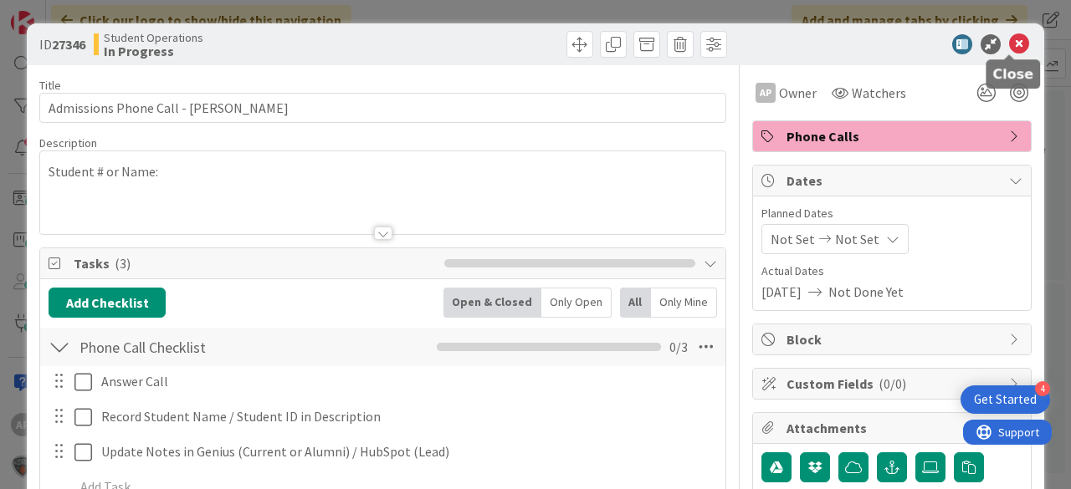
click at [1016, 47] on icon at bounding box center [1019, 44] width 20 height 20
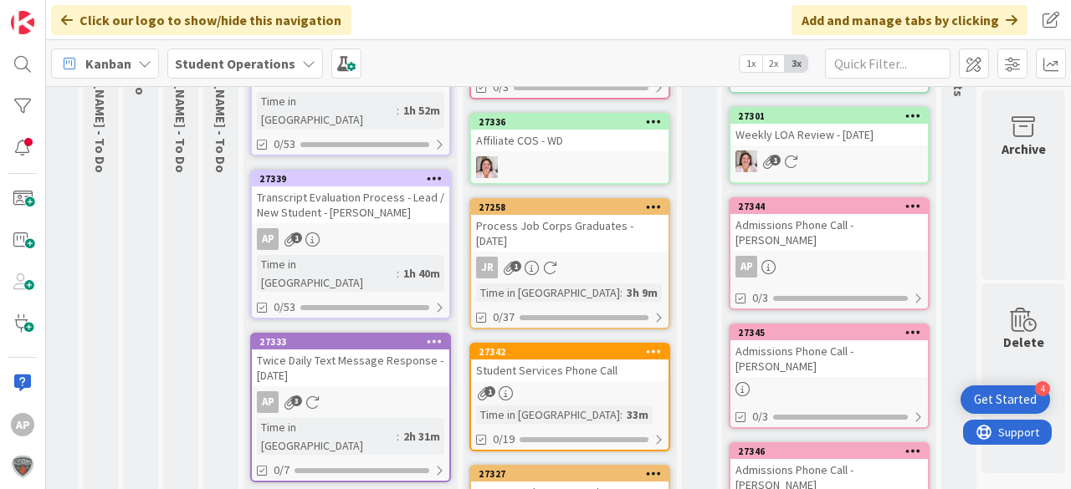
scroll to position [0, 50]
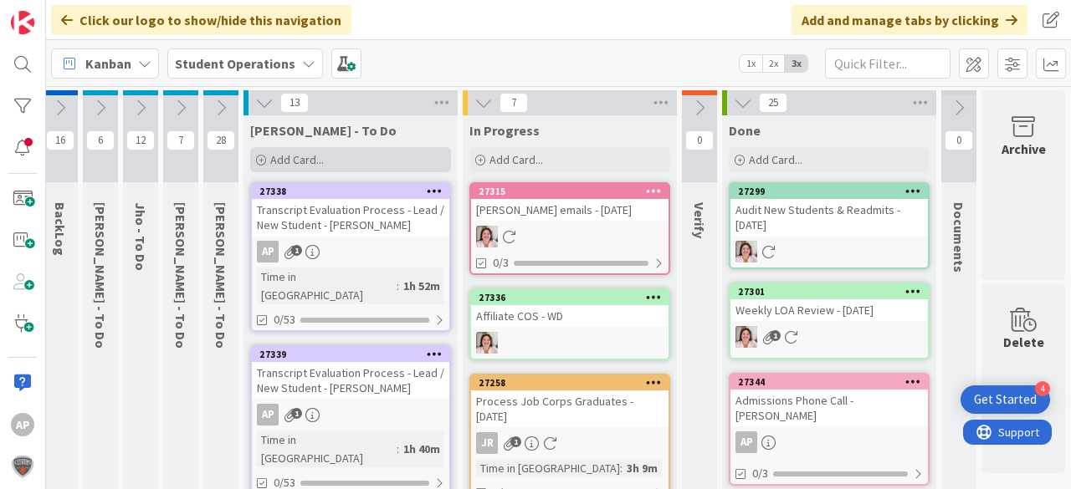
drag, startPoint x: 303, startPoint y: 155, endPoint x: 311, endPoint y: 152, distance: 8.7
click at [303, 155] on span "Add Card..." at bounding box center [297, 159] width 54 height 15
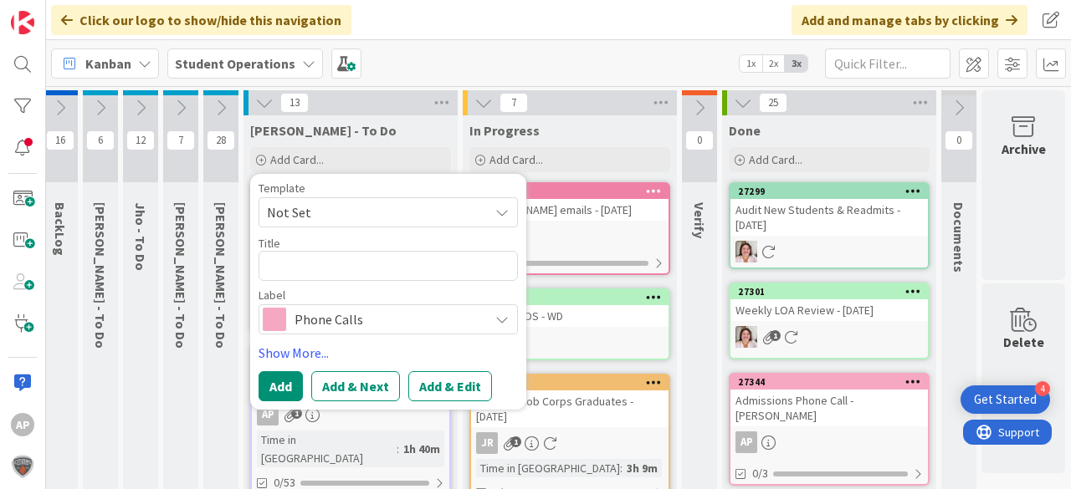
click at [352, 203] on span "Not Set" at bounding box center [371, 213] width 209 height 22
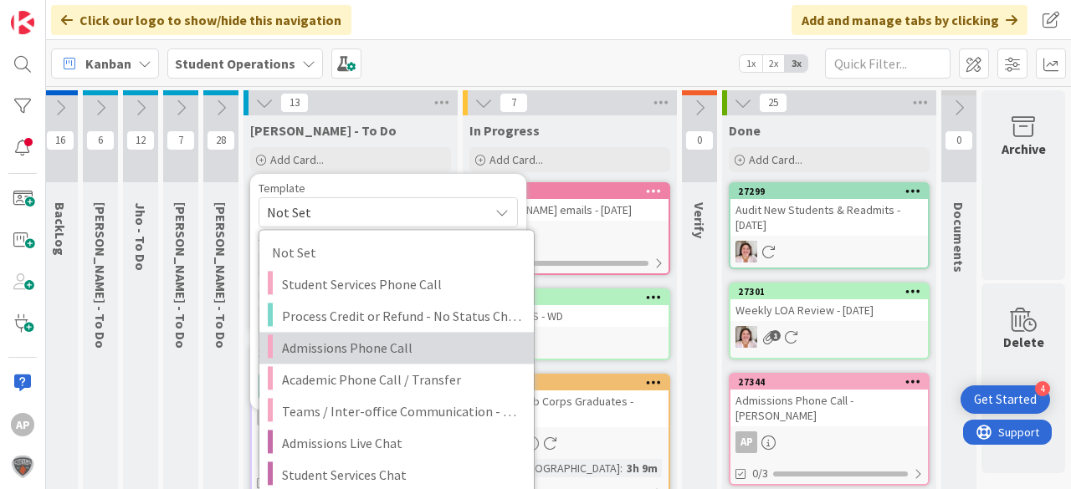
scroll to position [201, 50]
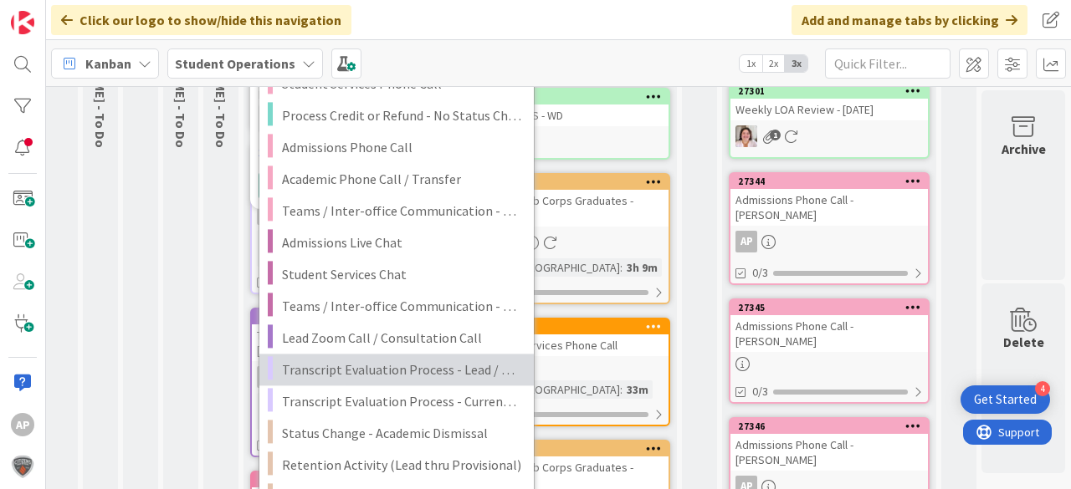
click at [468, 365] on span "Transcript Evaluation Process - Lead / New Student" at bounding box center [401, 370] width 239 height 22
type textarea "x"
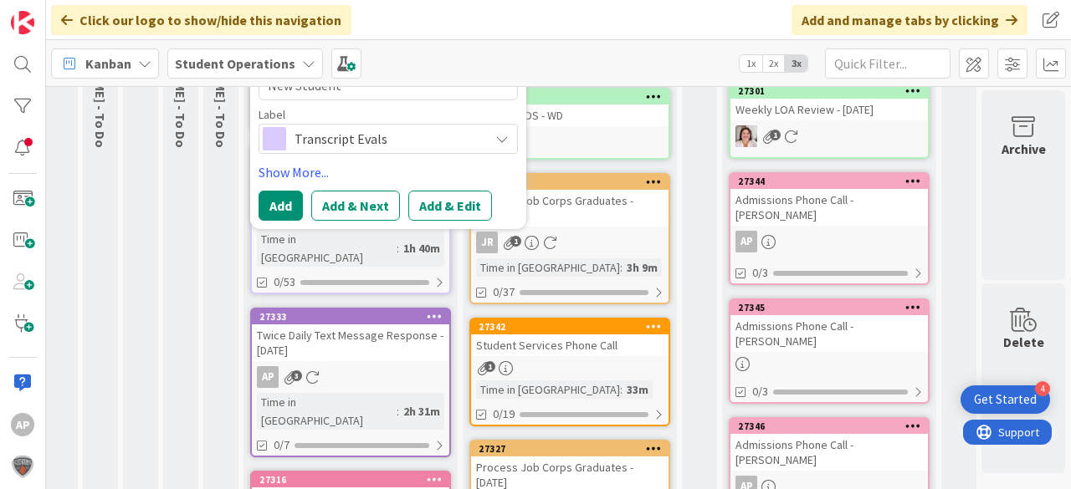
scroll to position [0, 50]
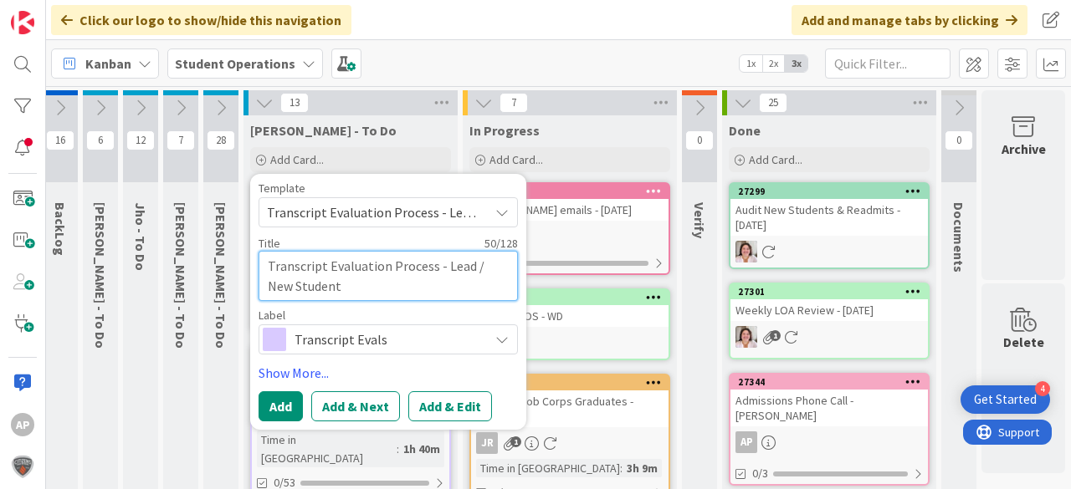
click at [409, 284] on textarea "Transcript Evaluation Process - Lead / New Student" at bounding box center [388, 276] width 259 height 50
type textarea "Transcript Evaluation Process - Lead / New Student"
type textarea "x"
type textarea "Transcript Evaluation Process - Lead / New Student -"
type textarea "x"
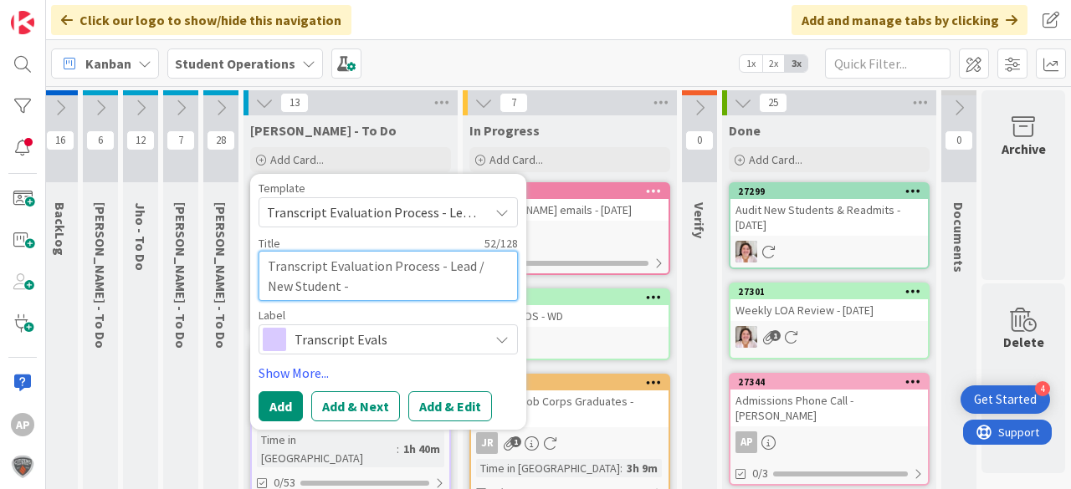
type textarea "Transcript Evaluation Process - Lead / New Student -"
type textarea "x"
type textarea "Transcript Evaluation Process - Lead / New Student - T"
type textarea "x"
type textarea "Transcript Evaluation Process - Lead / New Student - Ta"
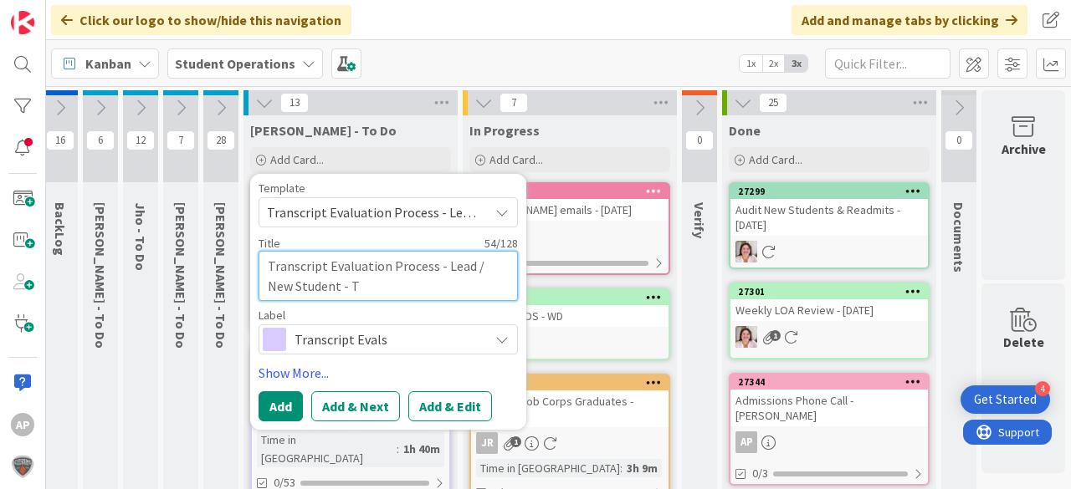
type textarea "x"
type textarea "Transcript Evaluation Process - Lead / New Student - Tar"
type textarea "x"
type textarea "Transcript Evaluation Process - Lead / New Student - [PERSON_NAME]"
type textarea "x"
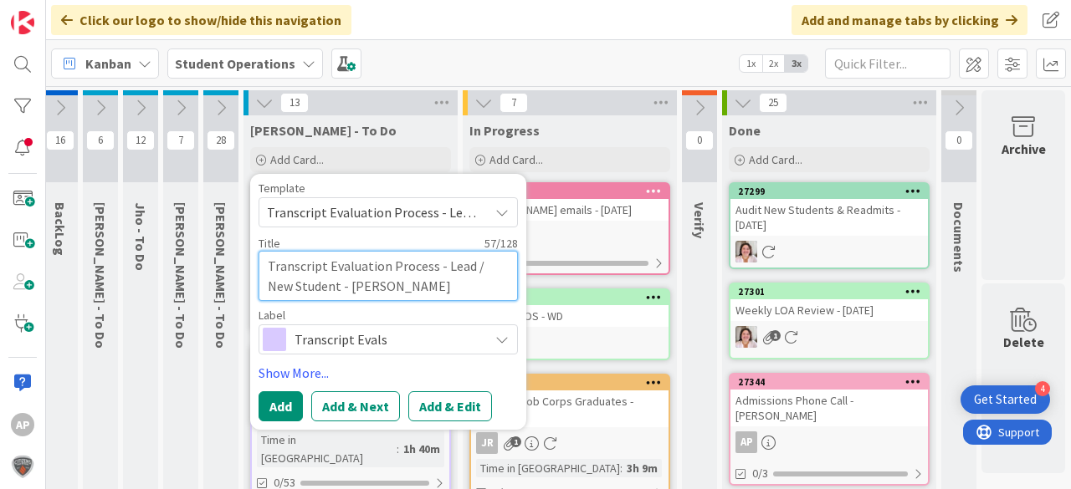
type textarea "Transcript Evaluation Process - Lead / New Student - [PERSON_NAME]"
type textarea "x"
click at [424, 292] on textarea "Transcript Evaluation Process - Lead / New Student - [PERSON_NAME]" at bounding box center [388, 276] width 259 height 50
type textarea "Transcript Evaluation Process - Lead / New Student - [PERSON_NAME]"
type textarea "x"
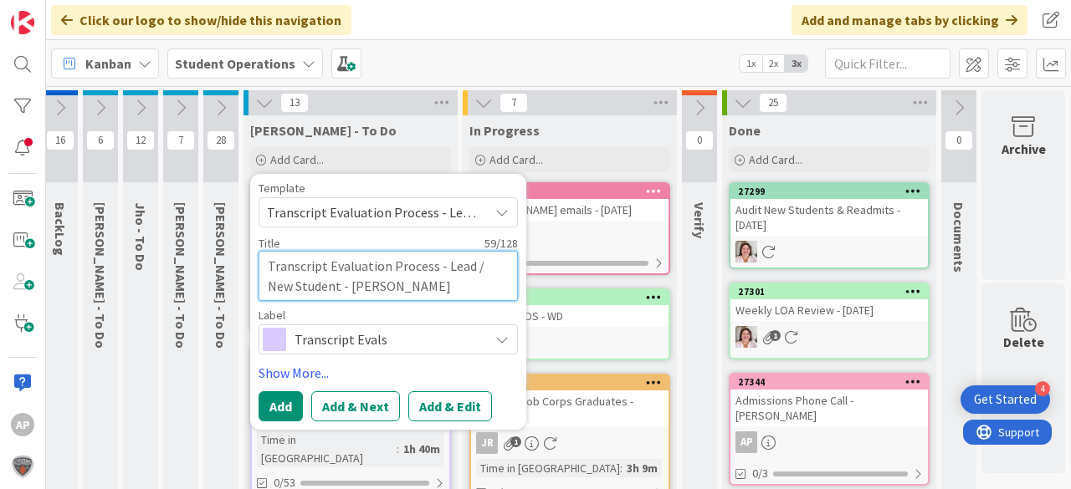
type textarea "Transcript Evaluation Process - Lead / New Student - [PERSON_NAME]"
type textarea "x"
type textarea "Transcript Evaluation Process - Lead / New Student - [PERSON_NAME]"
type textarea "x"
type textarea "Transcript Evaluation Process - Lead / New Student - [PERSON_NAME]"
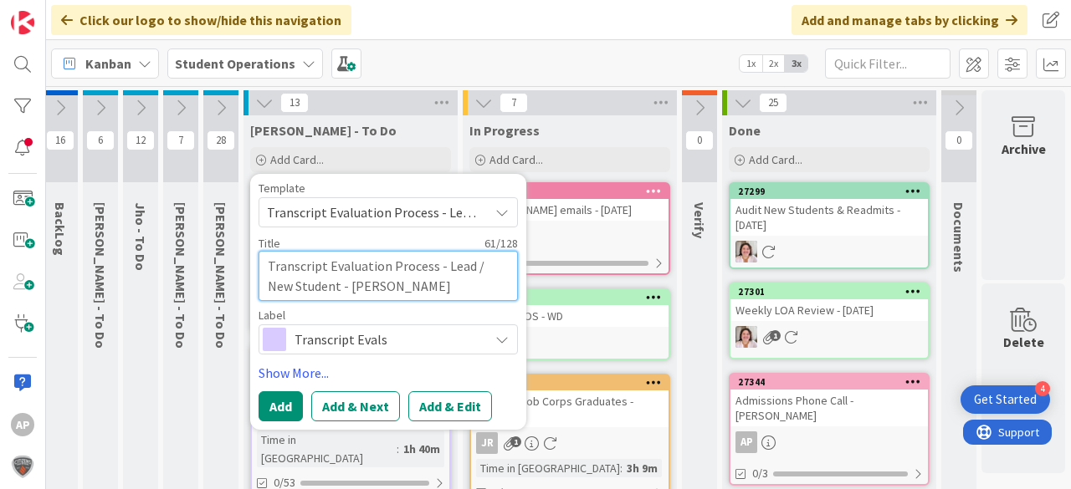
type textarea "x"
type textarea "Transcript Evaluation Process - Lead / New Student - [PERSON_NAME]"
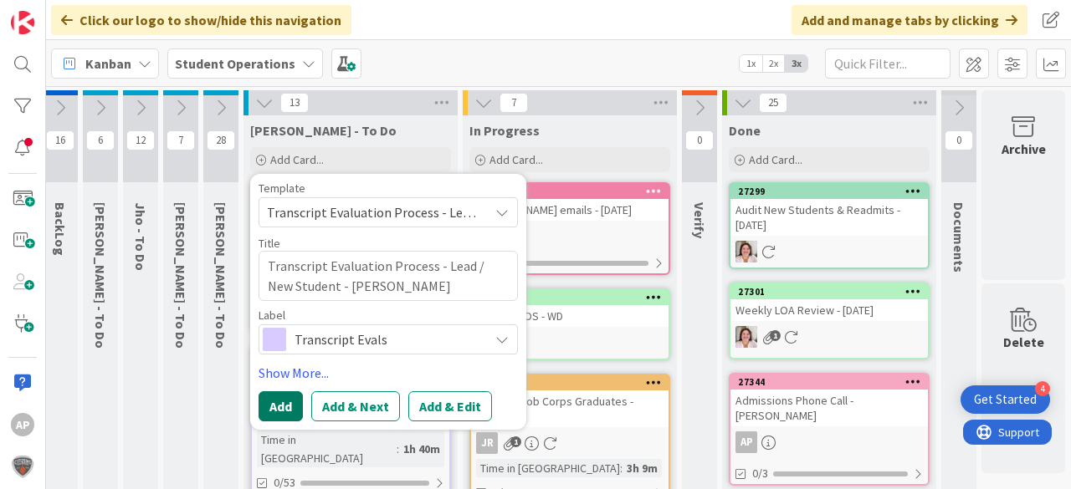
click at [279, 403] on button "Add" at bounding box center [281, 407] width 44 height 30
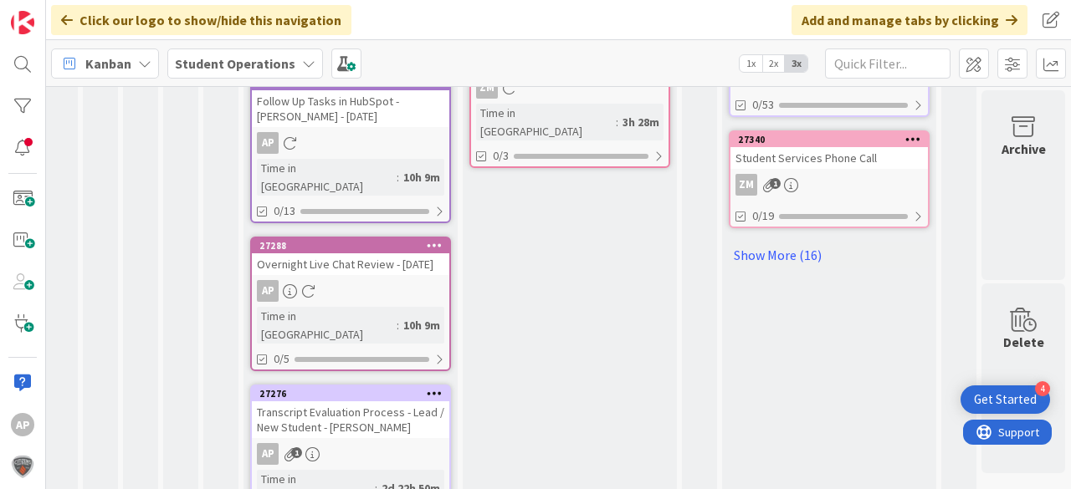
scroll to position [1156, 50]
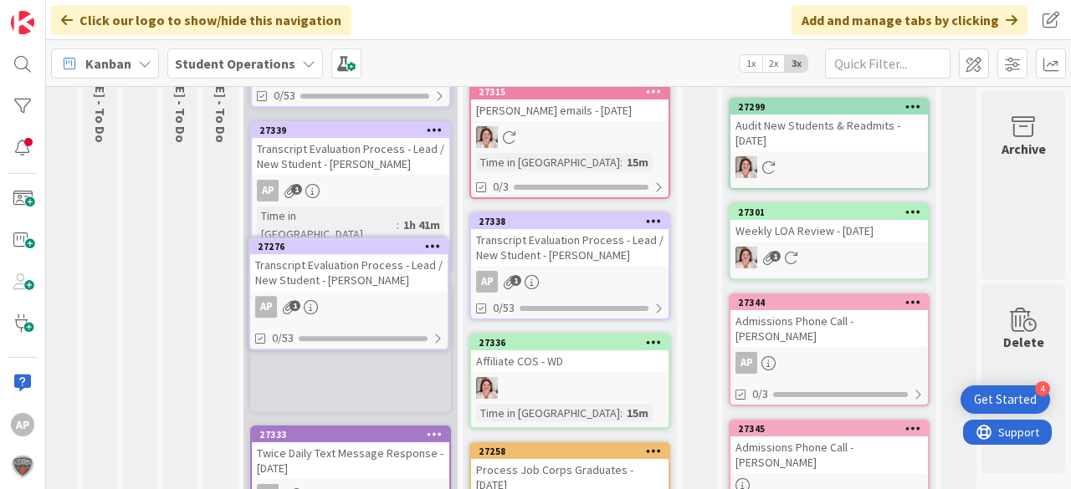
scroll to position [186, 50]
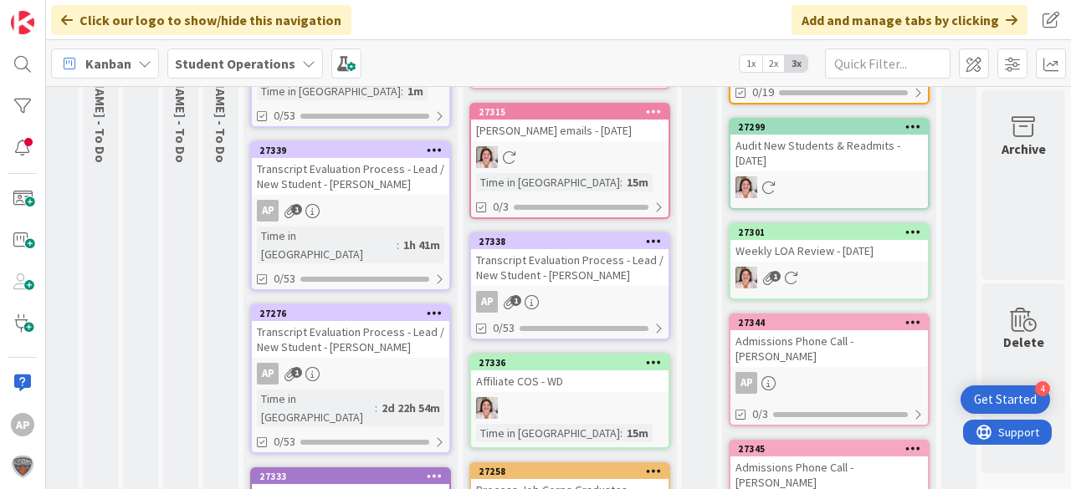
click at [372, 336] on div "Transcript Evaluation Process - Lead / New Student - [PERSON_NAME]" at bounding box center [350, 339] width 197 height 37
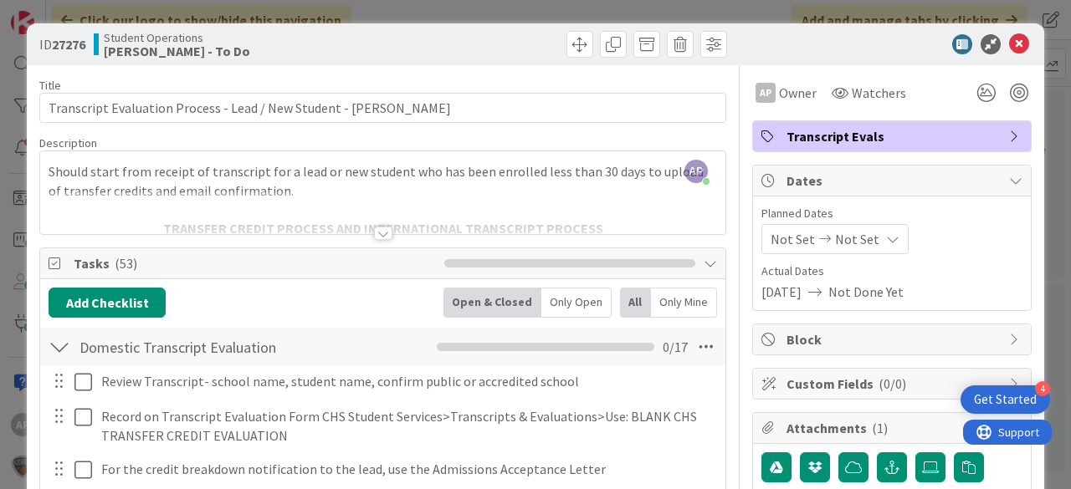
scroll to position [134, 0]
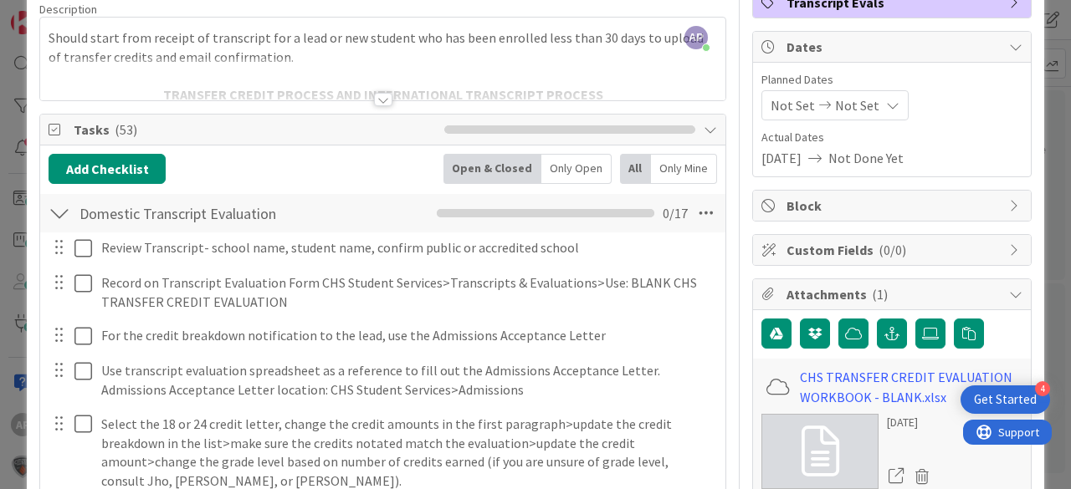
click at [59, 207] on div at bounding box center [60, 213] width 22 height 30
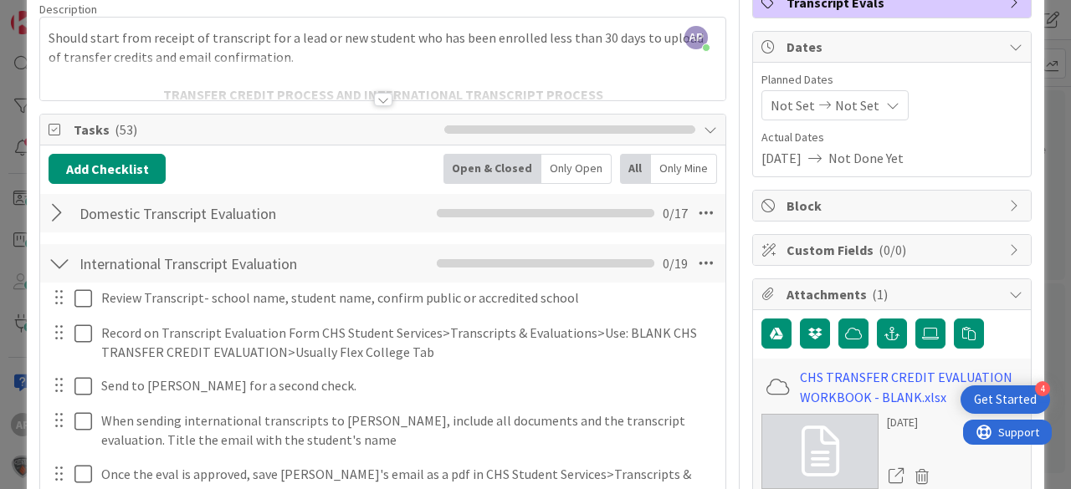
scroll to position [201, 0]
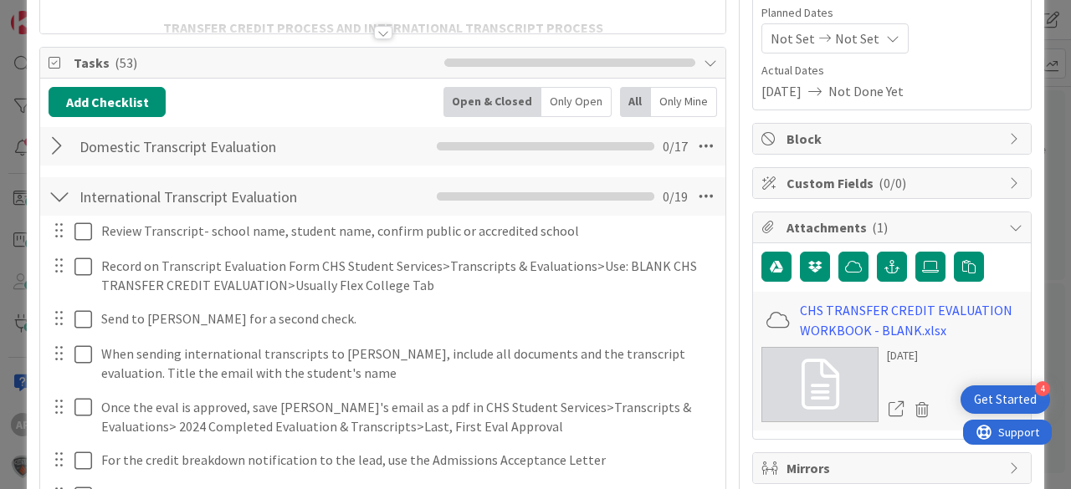
click at [60, 142] on div at bounding box center [60, 146] width 22 height 30
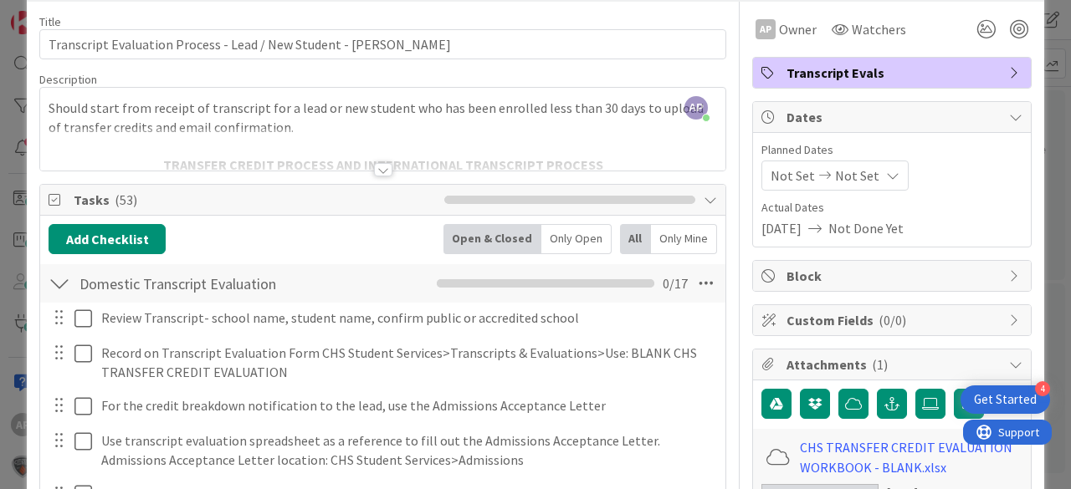
scroll to position [0, 0]
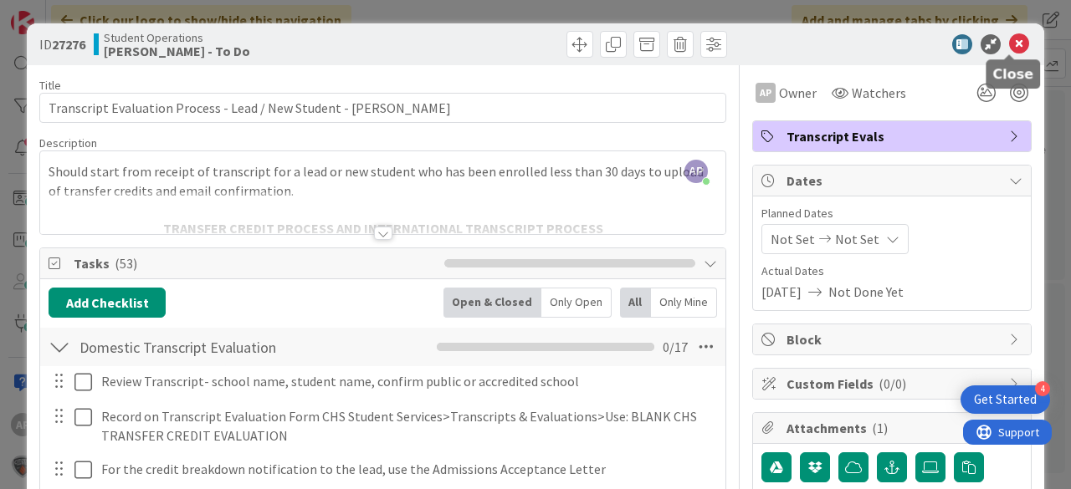
click at [1014, 43] on icon at bounding box center [1019, 44] width 20 height 20
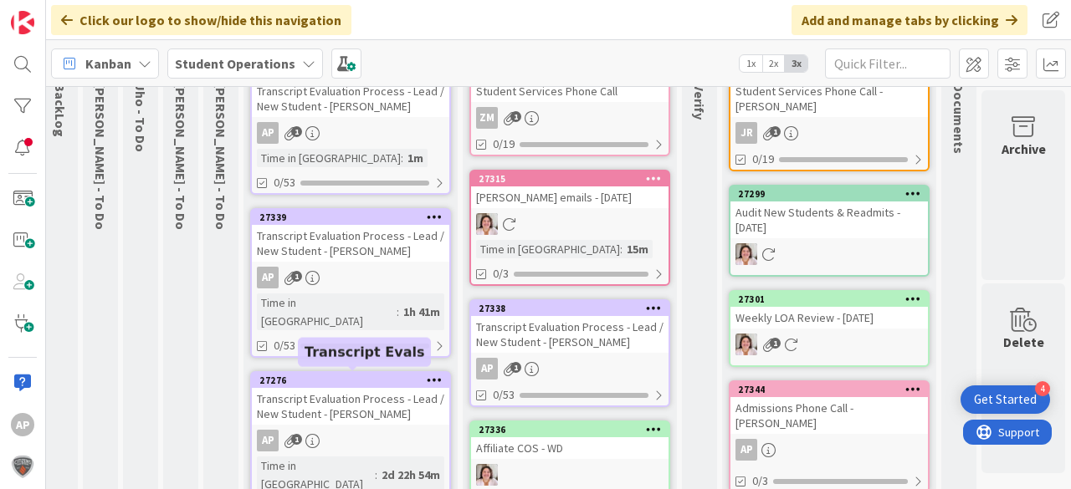
scroll to position [52, 50]
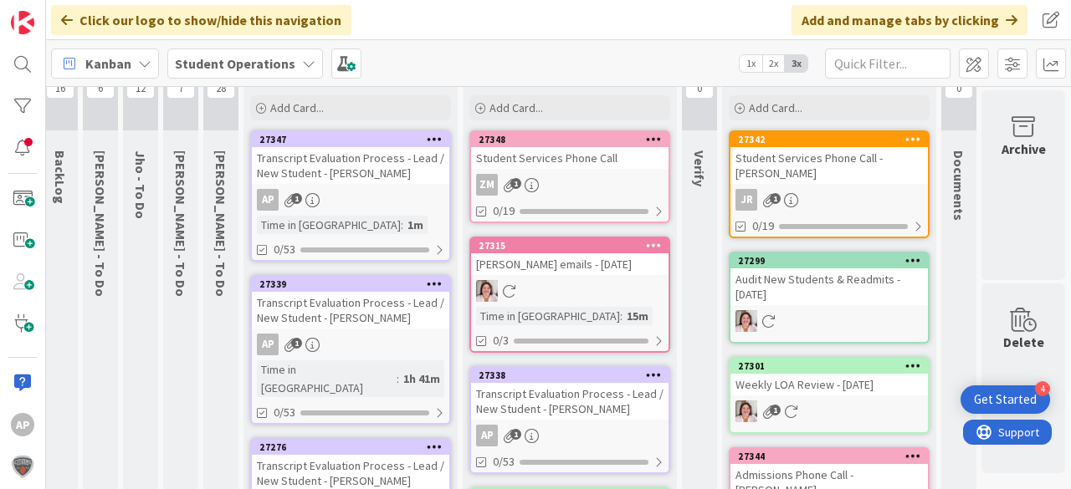
click at [360, 331] on link "27339 Transcript Evaluation Process - Lead / New Student - [PERSON_NAME] AP 1 T…" at bounding box center [350, 350] width 201 height 150
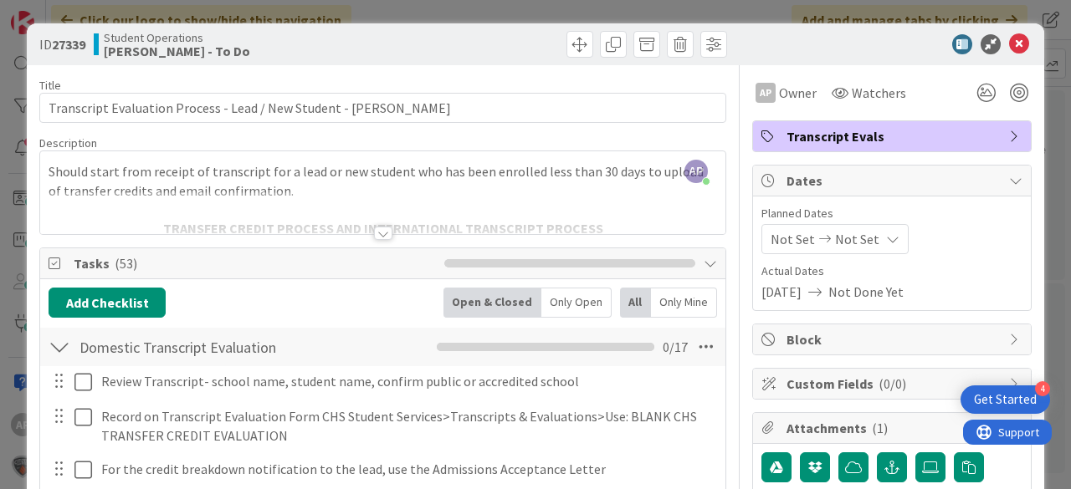
click at [66, 343] on div at bounding box center [60, 347] width 22 height 30
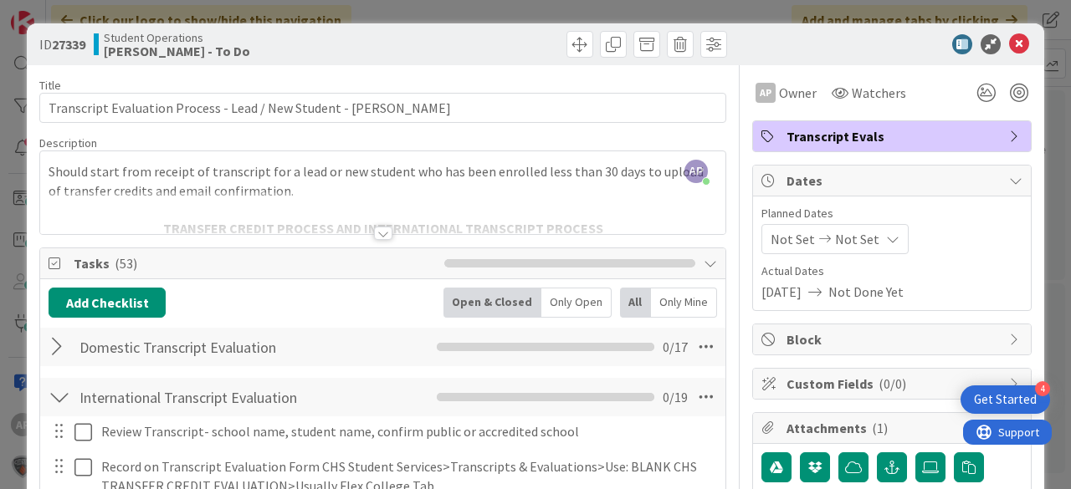
scroll to position [134, 0]
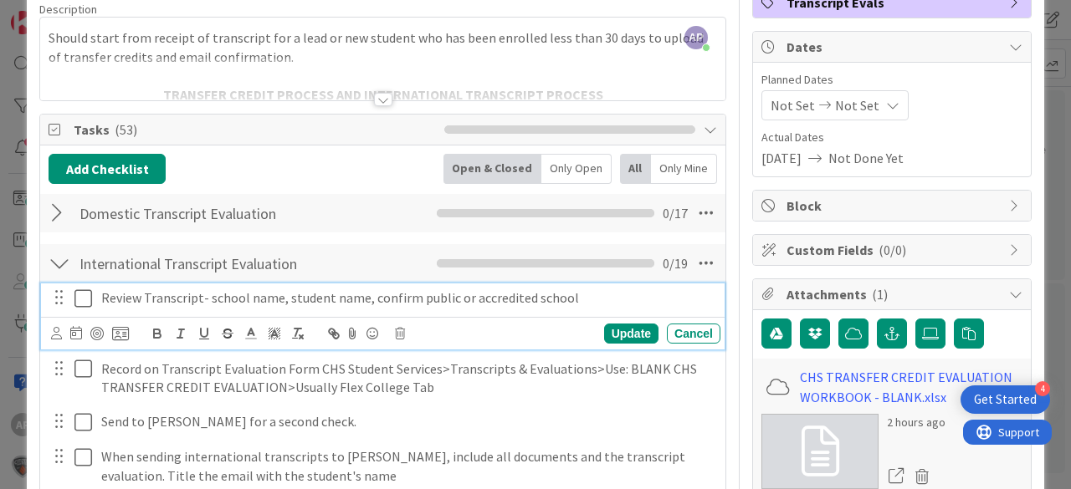
click at [84, 296] on icon at bounding box center [86, 299] width 25 height 20
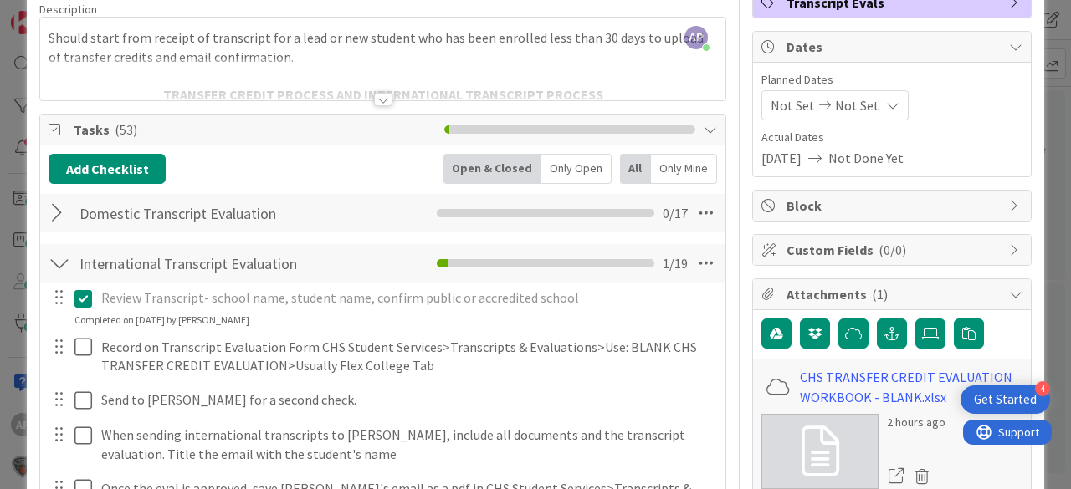
scroll to position [0, 0]
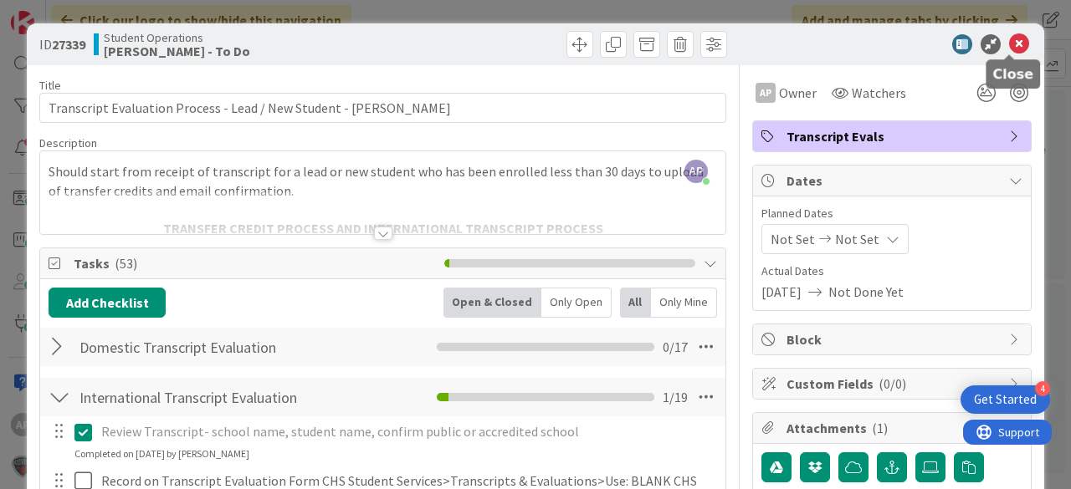
click at [1009, 40] on icon at bounding box center [1019, 44] width 20 height 20
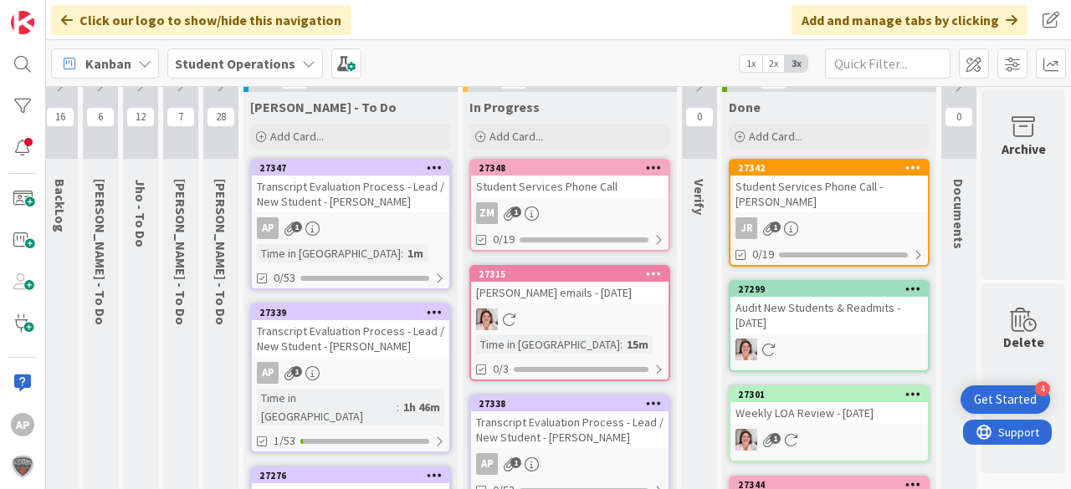
scroll to position [0, 50]
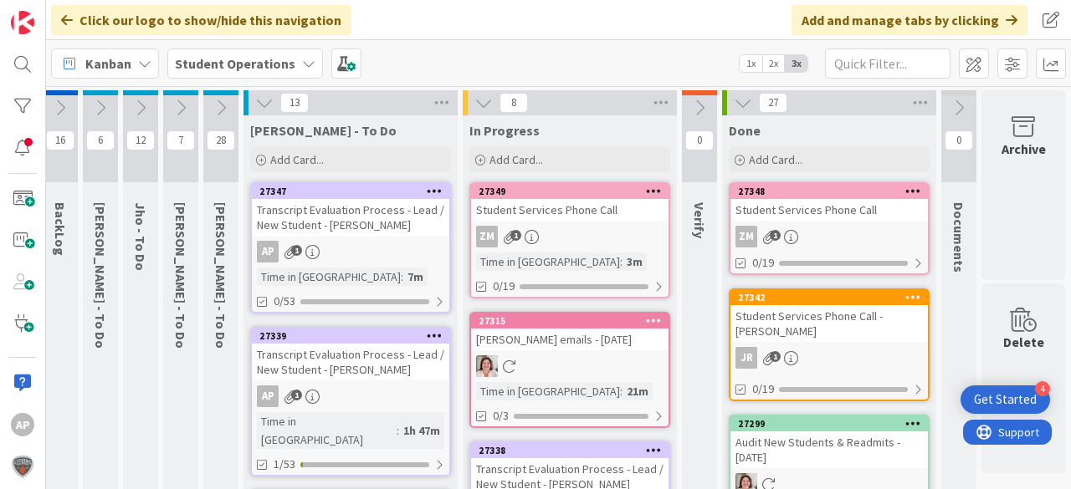
click at [223, 99] on icon at bounding box center [221, 108] width 18 height 18
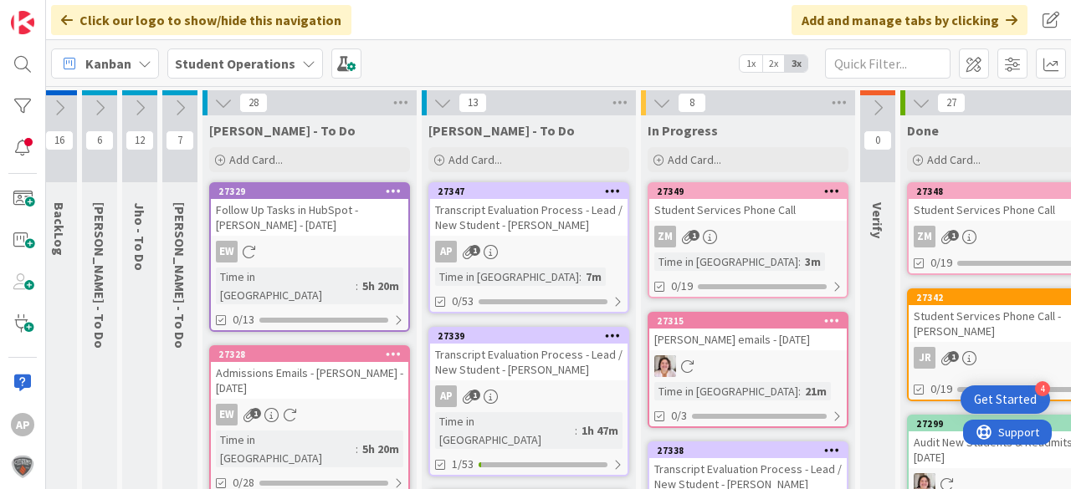
click at [225, 107] on icon at bounding box center [223, 103] width 18 height 18
